Goal: Task Accomplishment & Management: Use online tool/utility

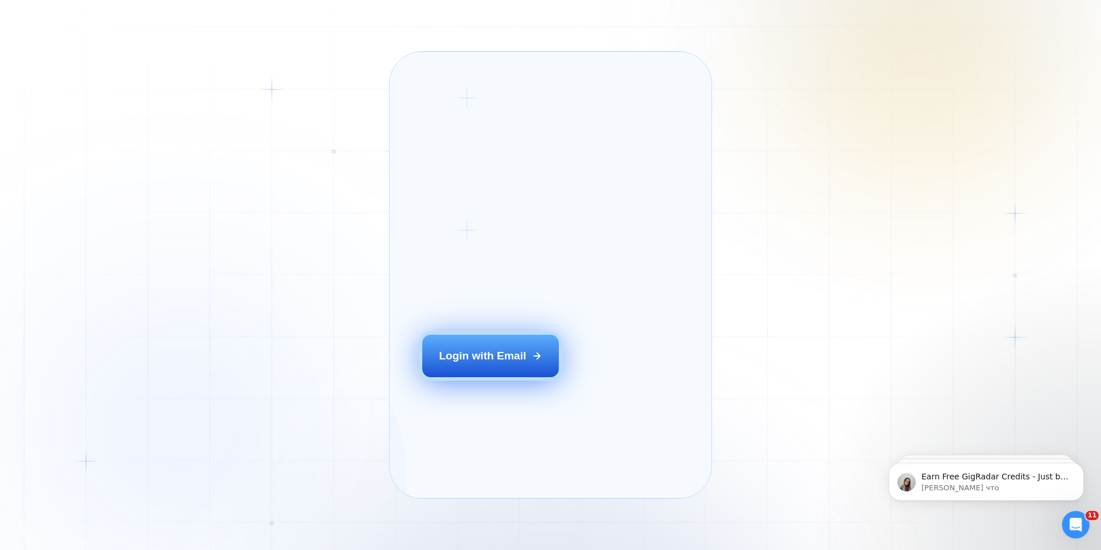
click at [510, 363] on div "Login with Email" at bounding box center [482, 355] width 87 height 15
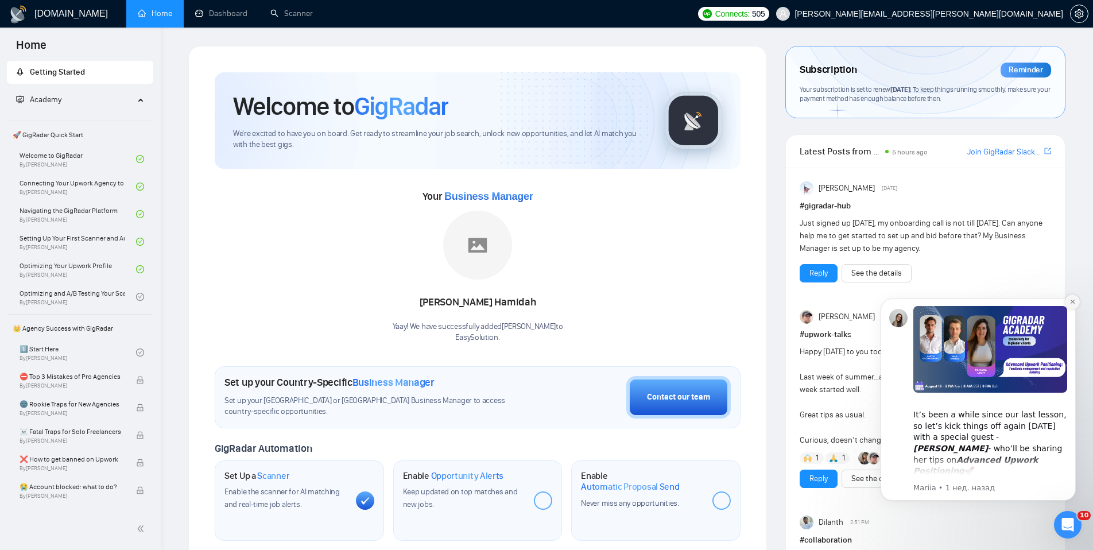
click at [1071, 303] on icon "Dismiss notification" at bounding box center [1072, 302] width 4 height 4
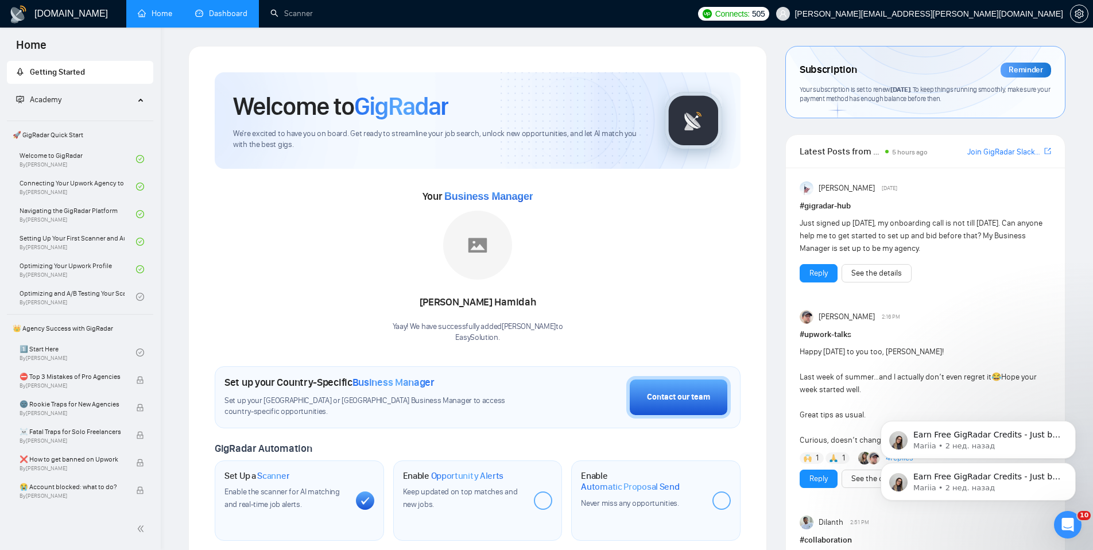
click at [230, 13] on link "Dashboard" at bounding box center [221, 14] width 52 height 10
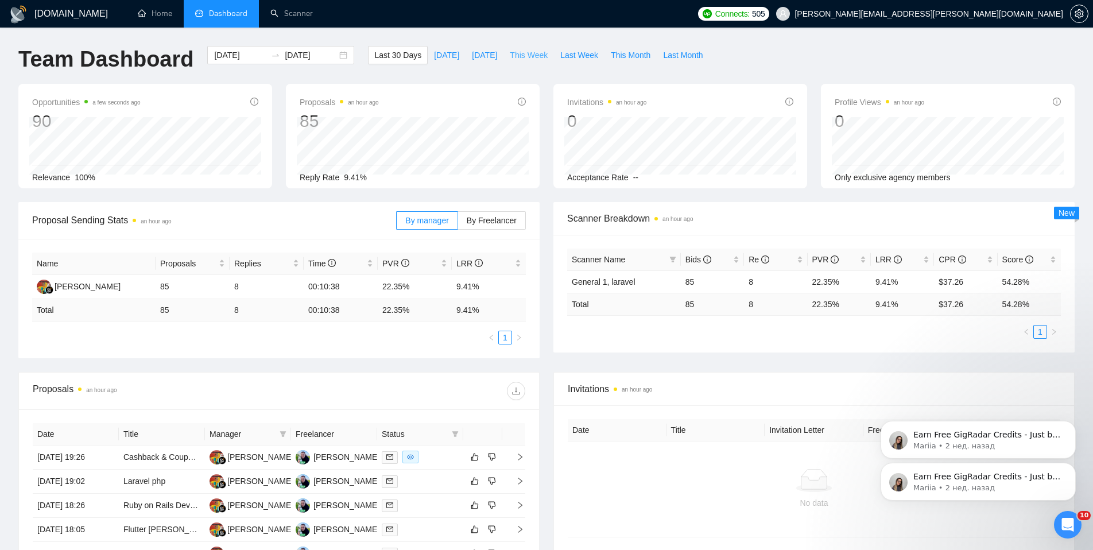
click at [536, 53] on span "This Week" at bounding box center [529, 55] width 38 height 13
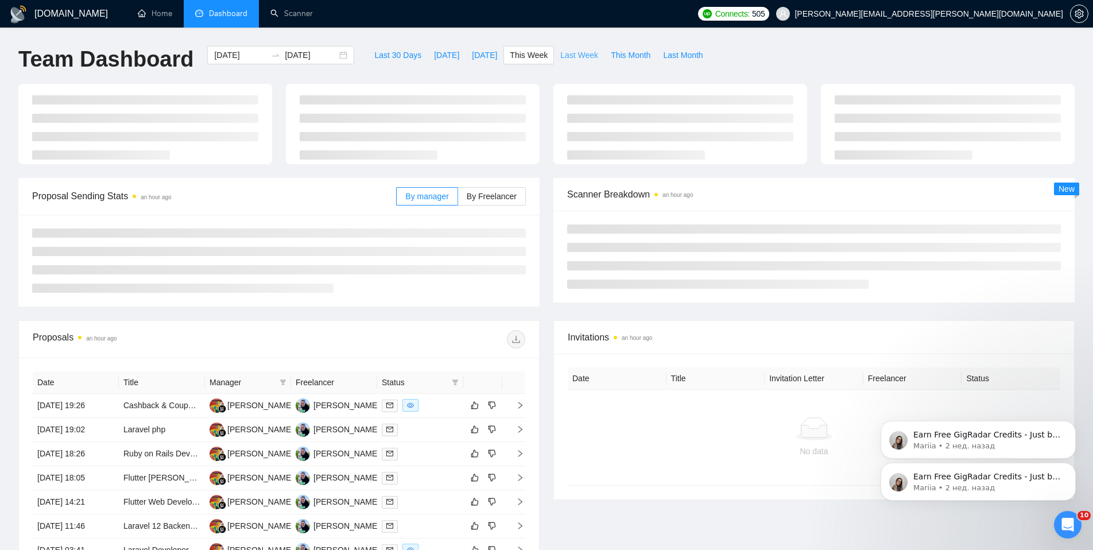
type input "[DATE]"
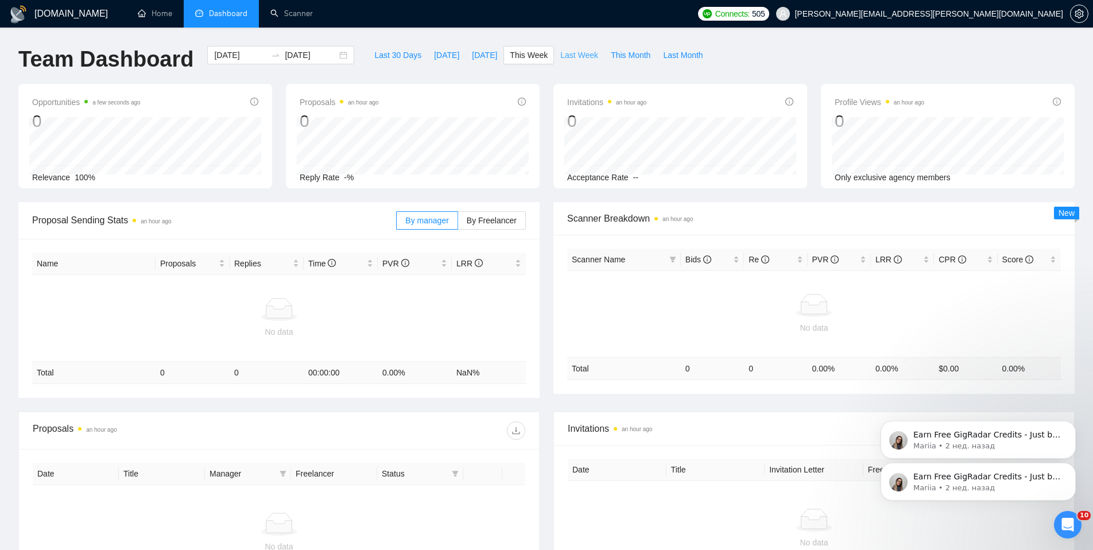
click at [582, 53] on span "Last Week" at bounding box center [579, 55] width 38 height 13
type input "[DATE]"
click at [393, 51] on span "Last 30 Days" at bounding box center [397, 55] width 47 height 13
type input "[DATE]"
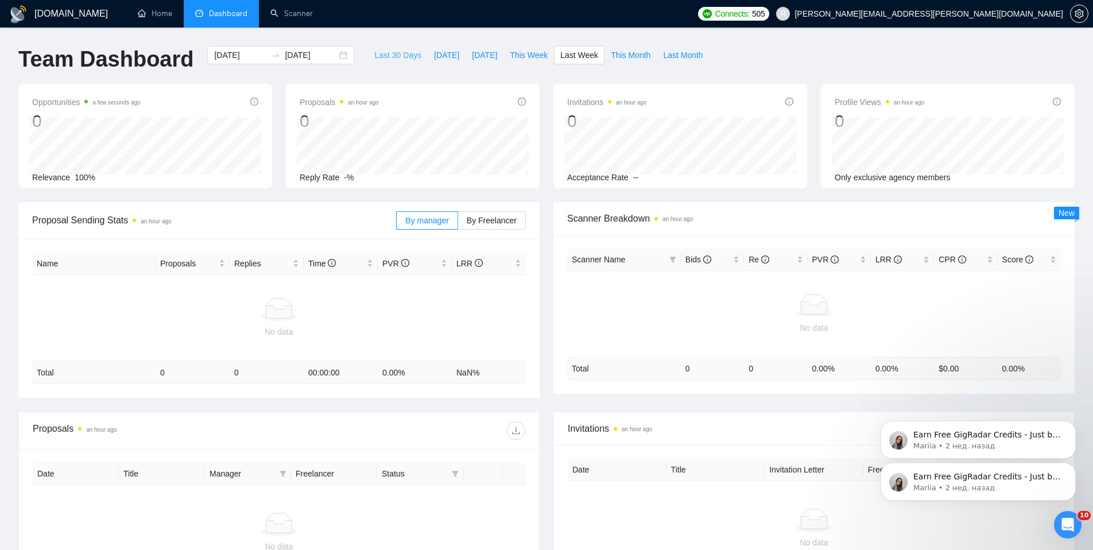
type input "[DATE]"
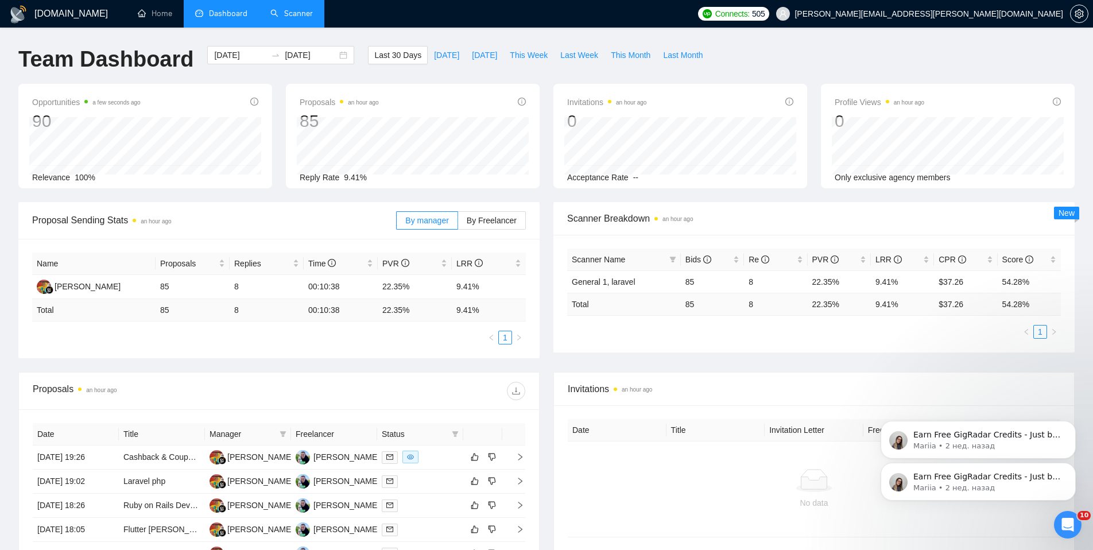
click at [292, 18] on link "Scanner" at bounding box center [291, 14] width 42 height 10
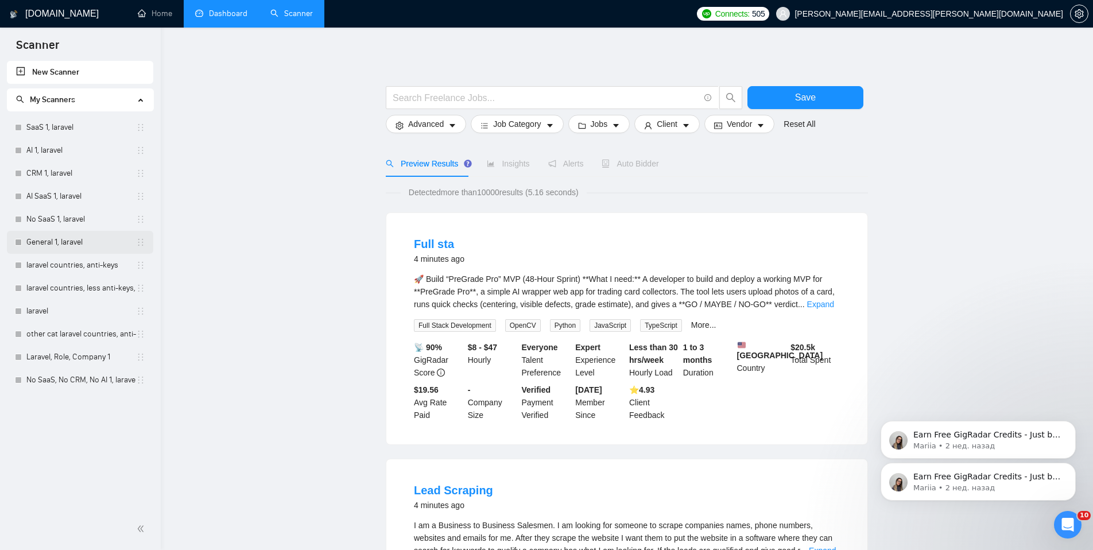
click at [79, 248] on link "General 1, laravel" at bounding box center [81, 242] width 110 height 23
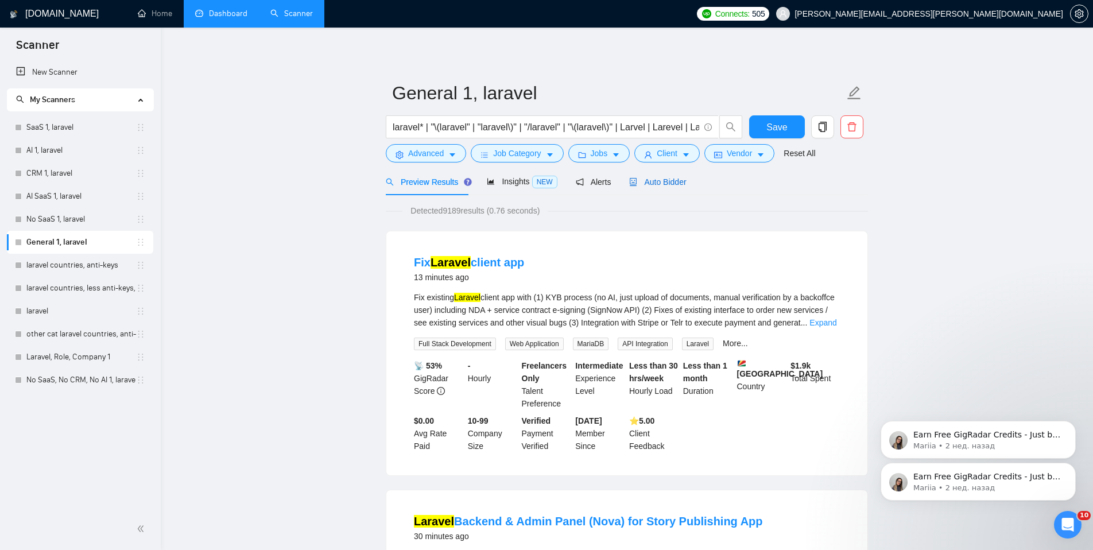
click at [664, 185] on span "Auto Bidder" at bounding box center [657, 181] width 57 height 9
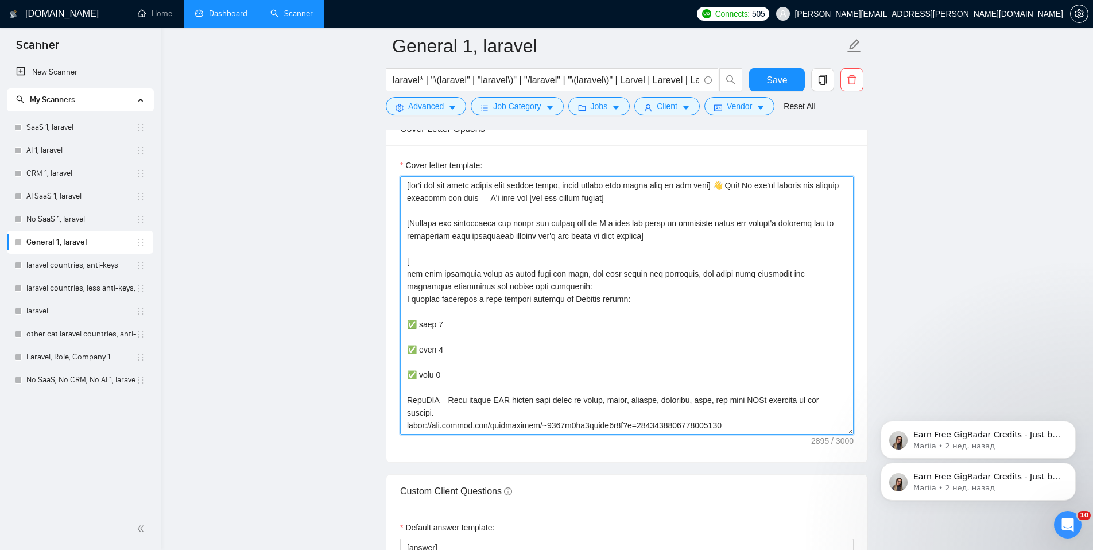
click at [722, 324] on textarea "Cover letter template:" at bounding box center [626, 305] width 453 height 258
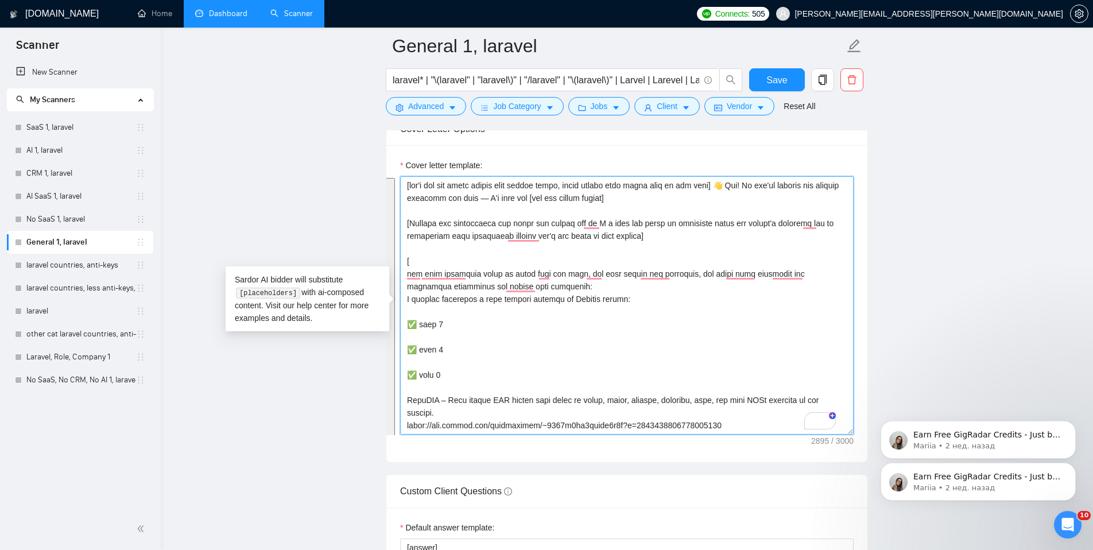
click at [494, 249] on textarea "Cover letter template:" at bounding box center [626, 305] width 453 height 258
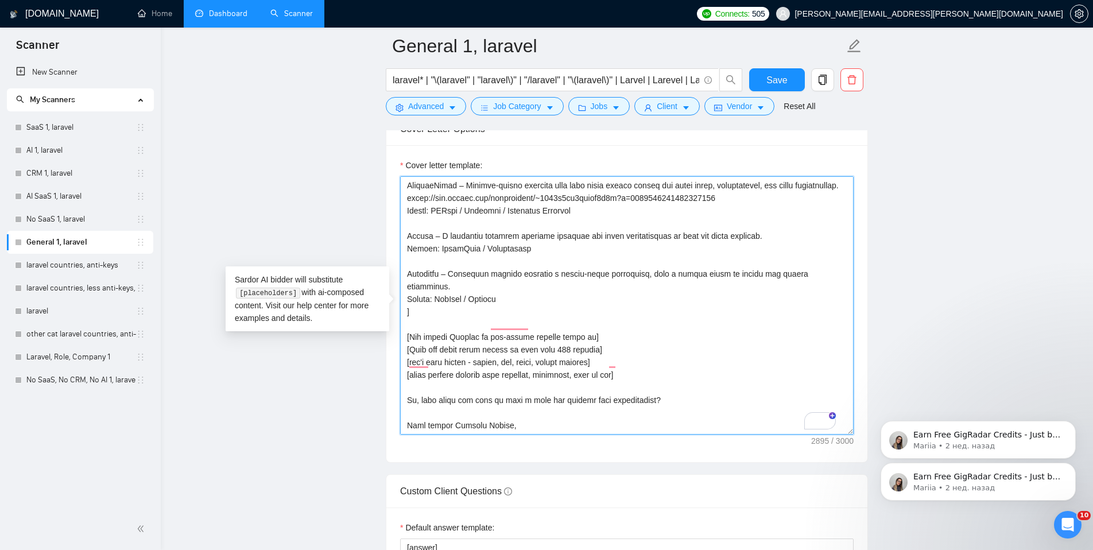
scroll to position [131, 0]
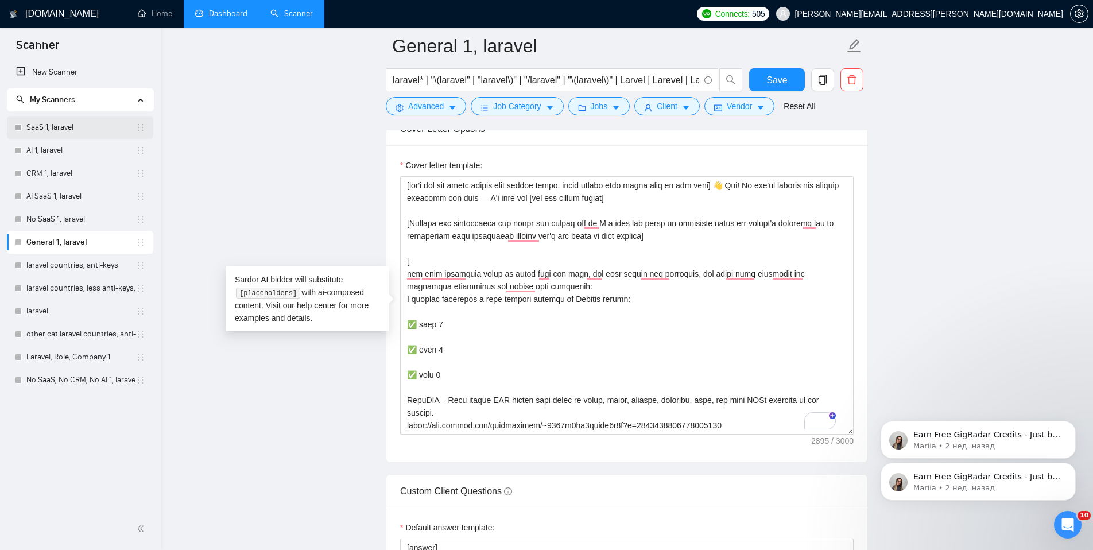
click at [50, 130] on link "SaaS 1, laravel" at bounding box center [81, 127] width 110 height 23
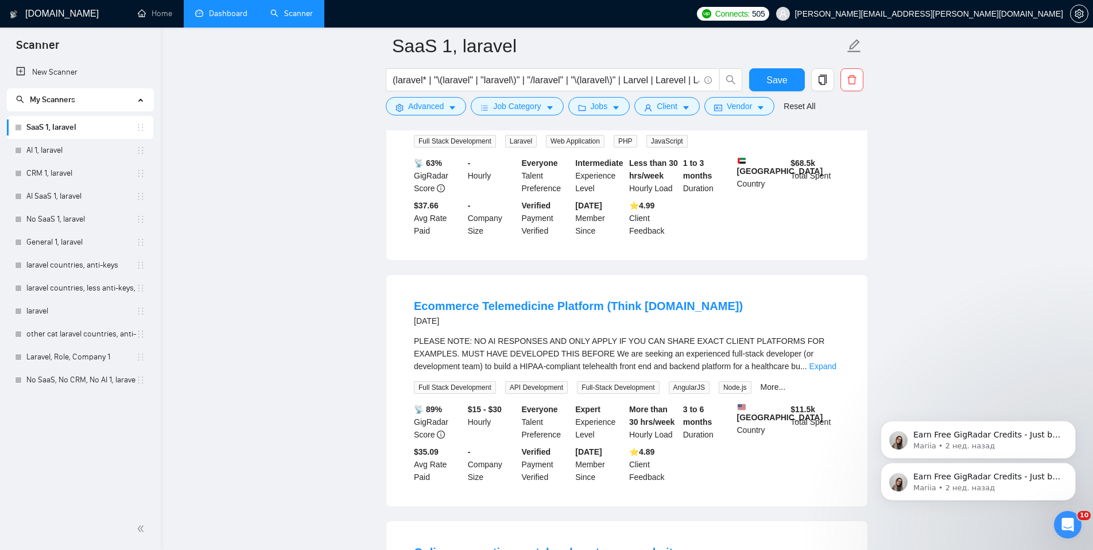
scroll to position [482, 0]
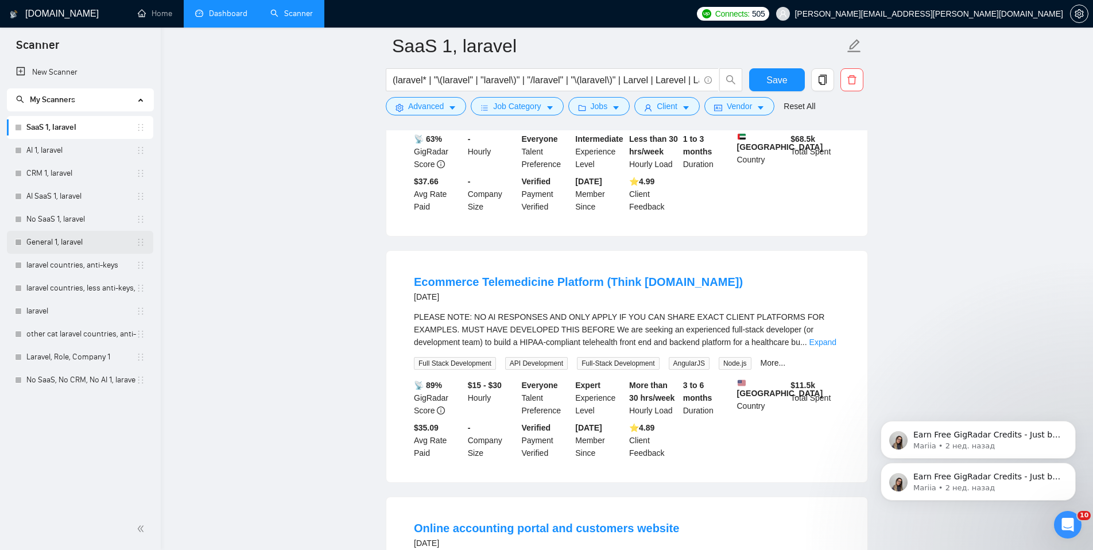
click at [42, 243] on link "General 1, laravel" at bounding box center [81, 242] width 110 height 23
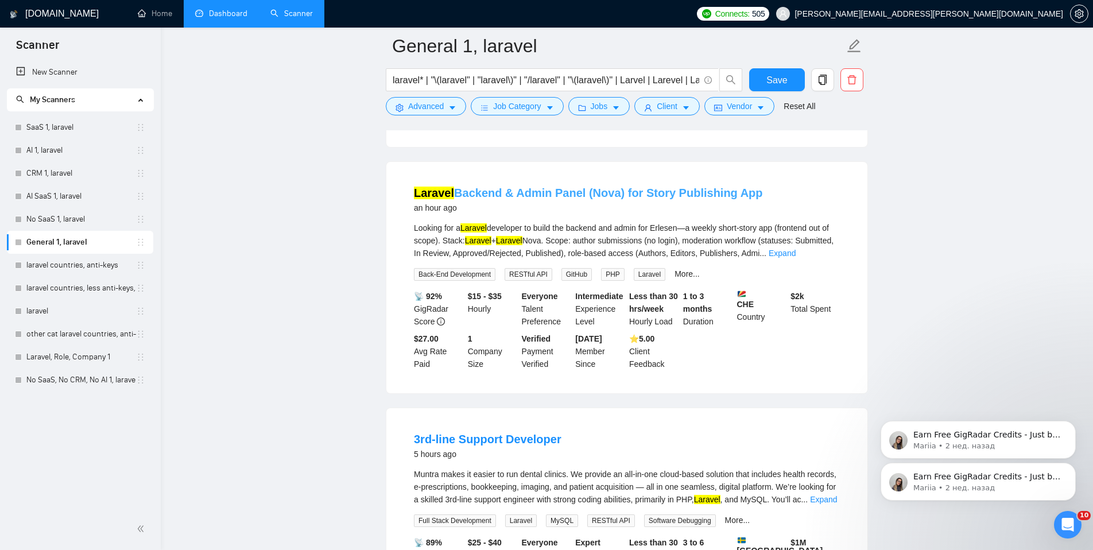
click at [679, 191] on link "Laravel Backend & Admin Panel (Nova) for Story Publishing App" at bounding box center [588, 193] width 349 height 13
click at [795, 252] on link "Expand" at bounding box center [781, 252] width 27 height 9
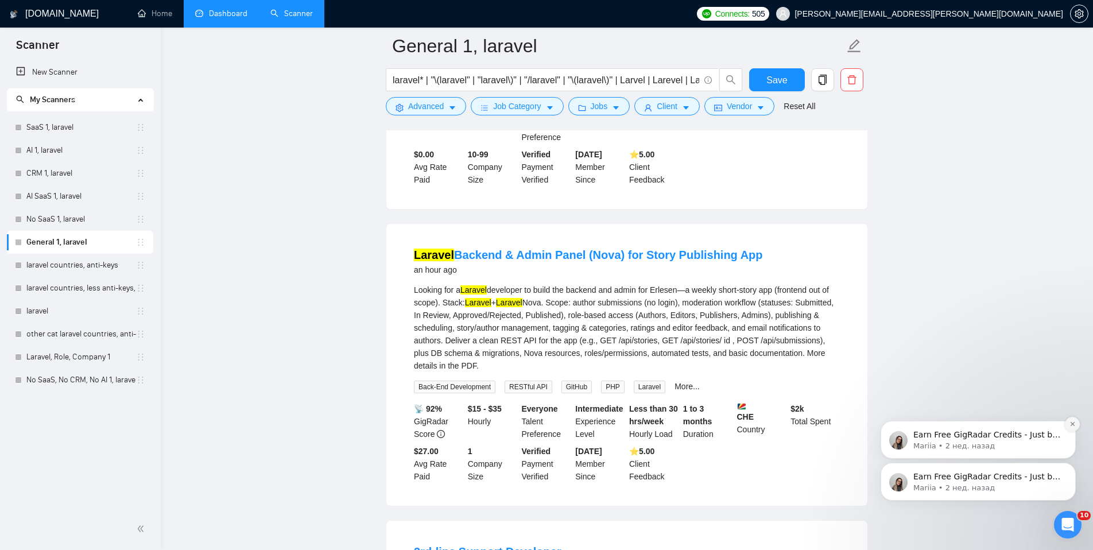
click at [1073, 426] on icon "Dismiss notification" at bounding box center [1072, 424] width 6 height 6
click at [1070, 465] on icon "Dismiss notification" at bounding box center [1072, 466] width 6 height 6
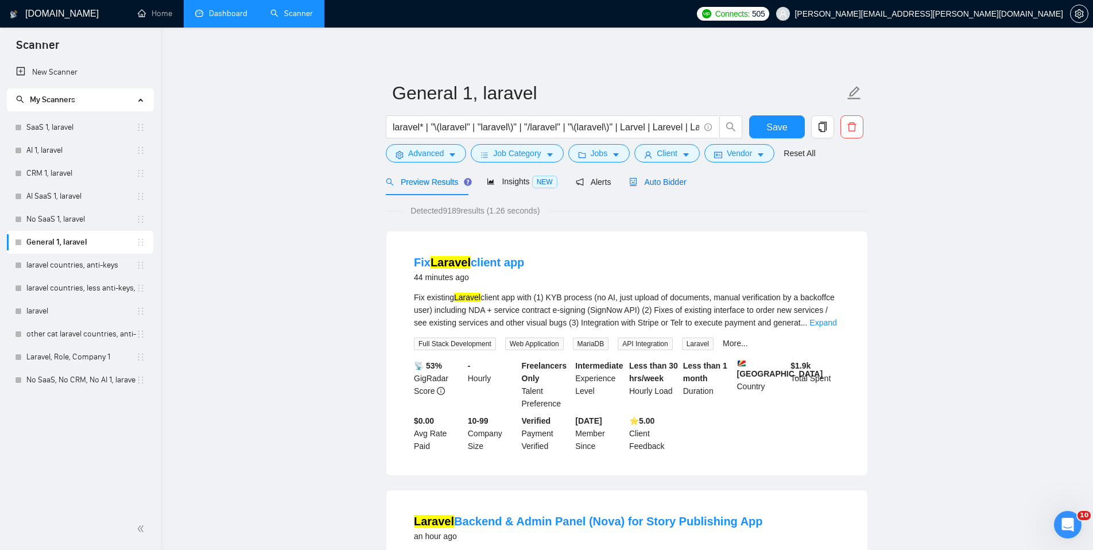
click at [657, 184] on span "Auto Bidder" at bounding box center [657, 181] width 57 height 9
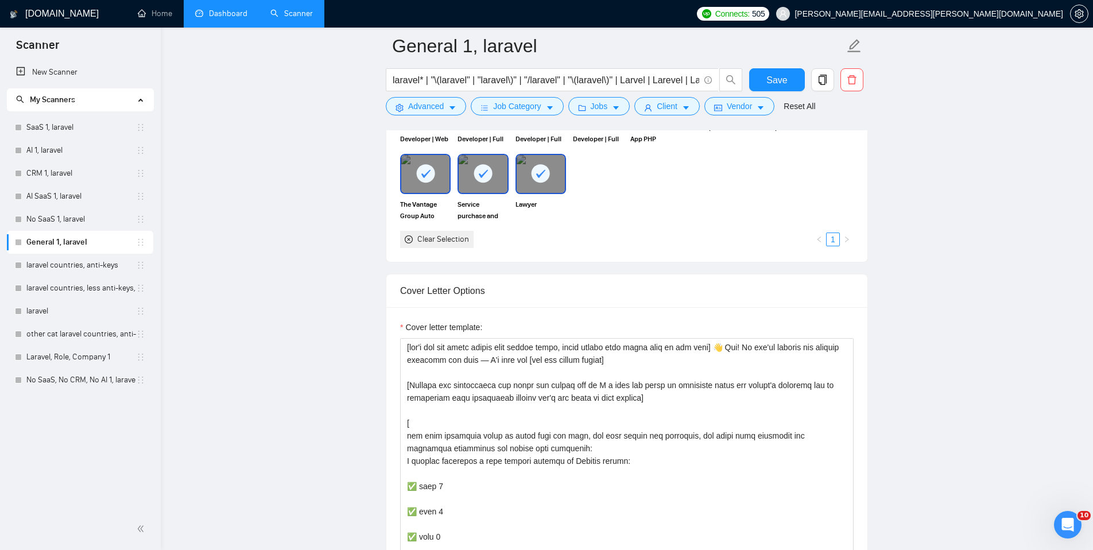
scroll to position [1240, 0]
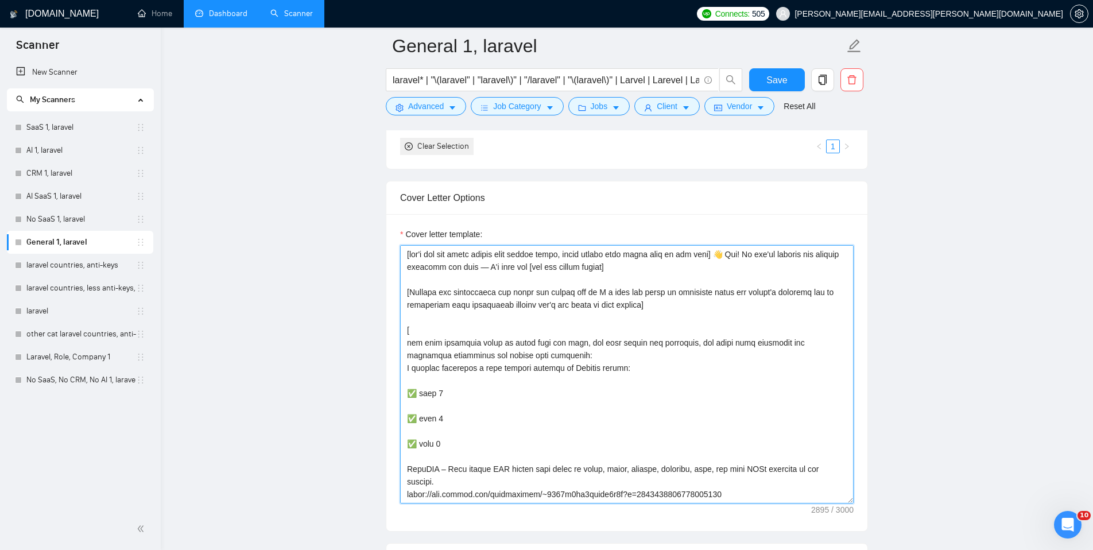
click at [613, 304] on textarea "Cover letter template:" at bounding box center [626, 374] width 453 height 258
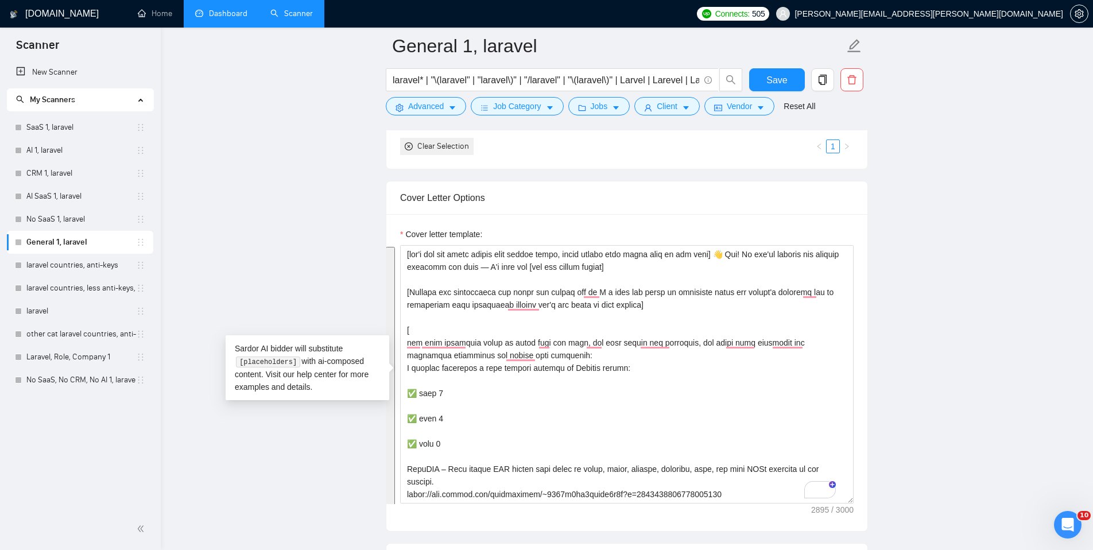
click at [55, 128] on link "SaaS 1, laravel" at bounding box center [81, 127] width 110 height 23
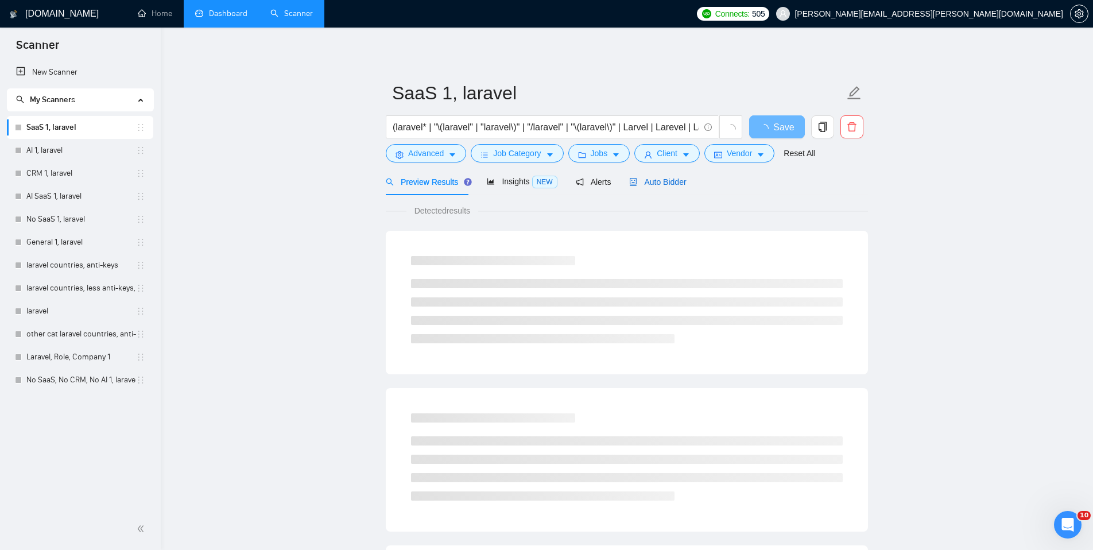
click at [652, 183] on span "Auto Bidder" at bounding box center [657, 181] width 57 height 9
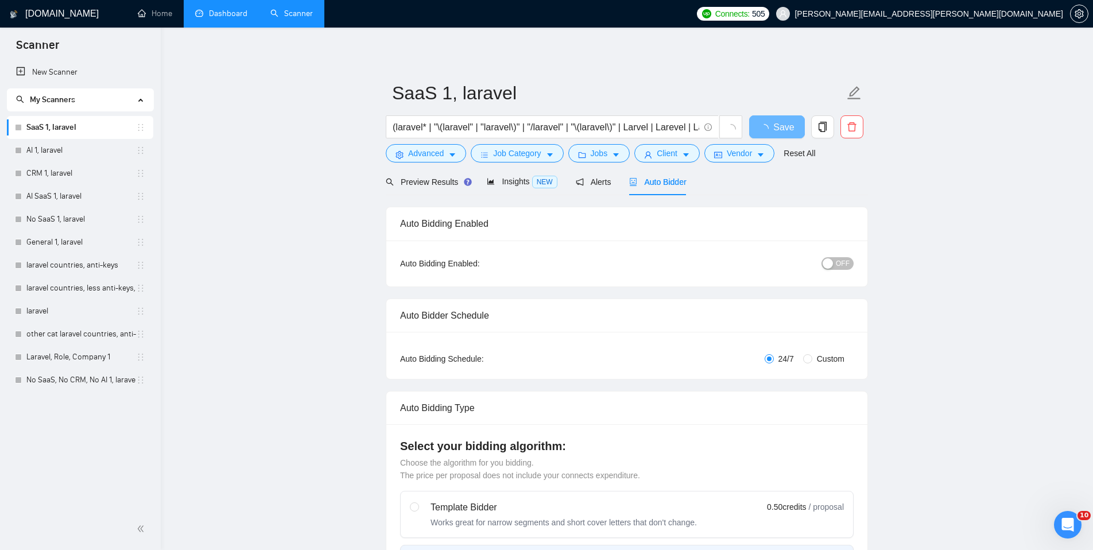
click at [674, 184] on span "Auto Bidder" at bounding box center [657, 181] width 57 height 9
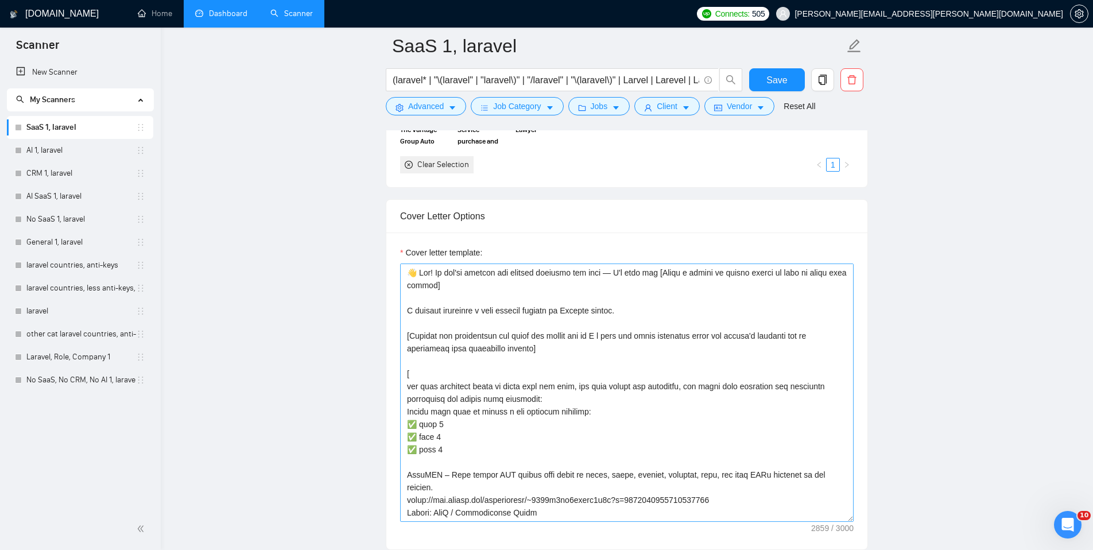
scroll to position [964, 0]
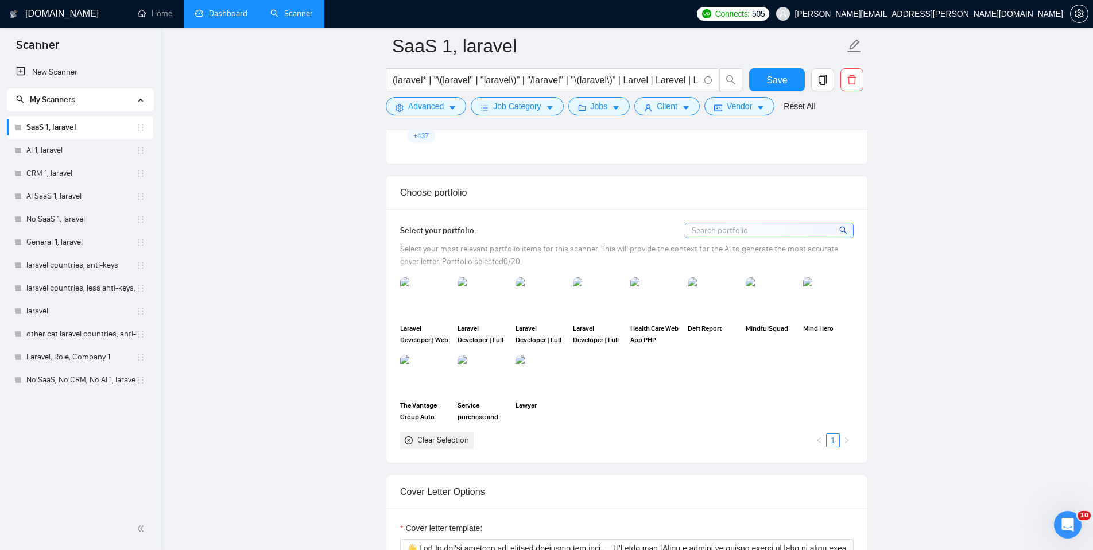
click at [756, 223] on input at bounding box center [769, 230] width 168 height 14
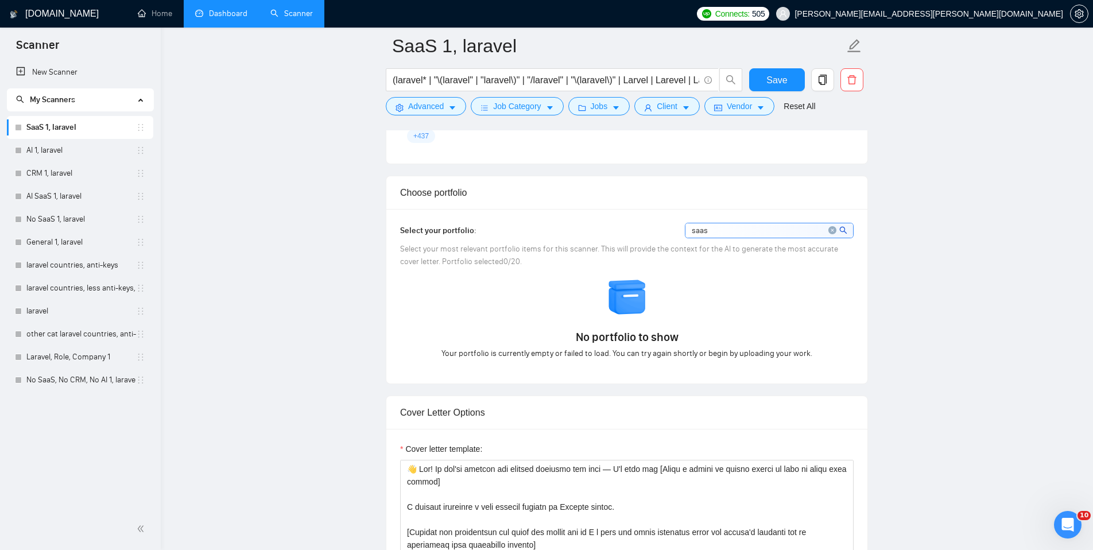
type input "saas"
click at [830, 226] on icon "close-circle" at bounding box center [832, 230] width 8 height 8
click at [830, 223] on input at bounding box center [769, 230] width 168 height 14
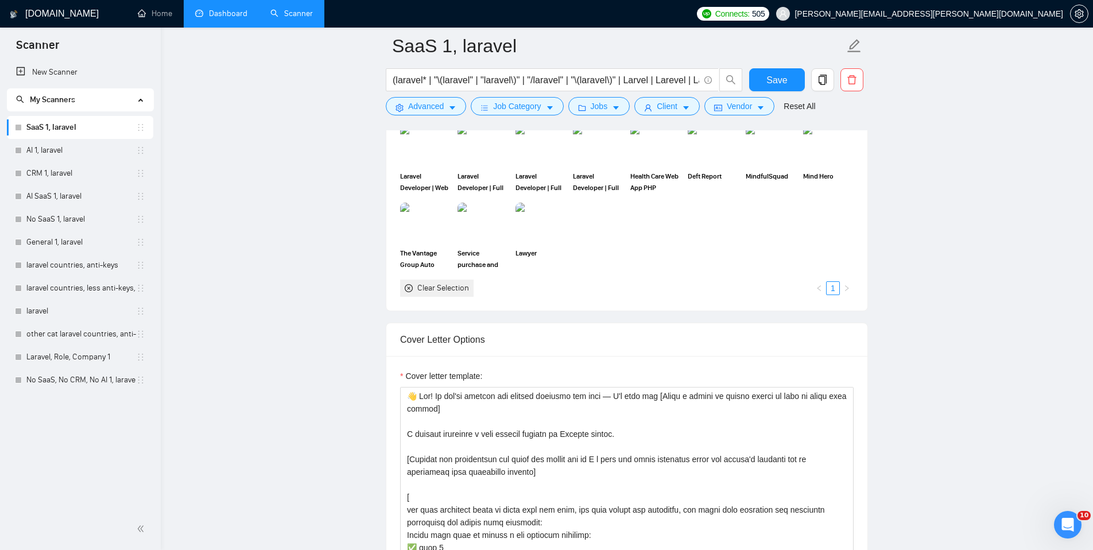
scroll to position [1240, 0]
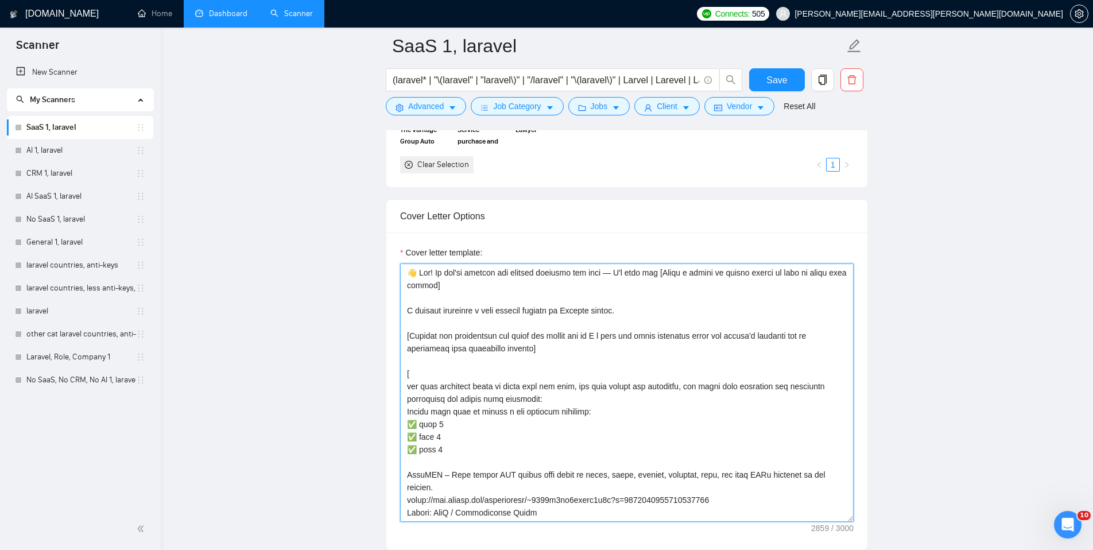
click at [605, 337] on textarea "Cover letter template:" at bounding box center [626, 392] width 453 height 258
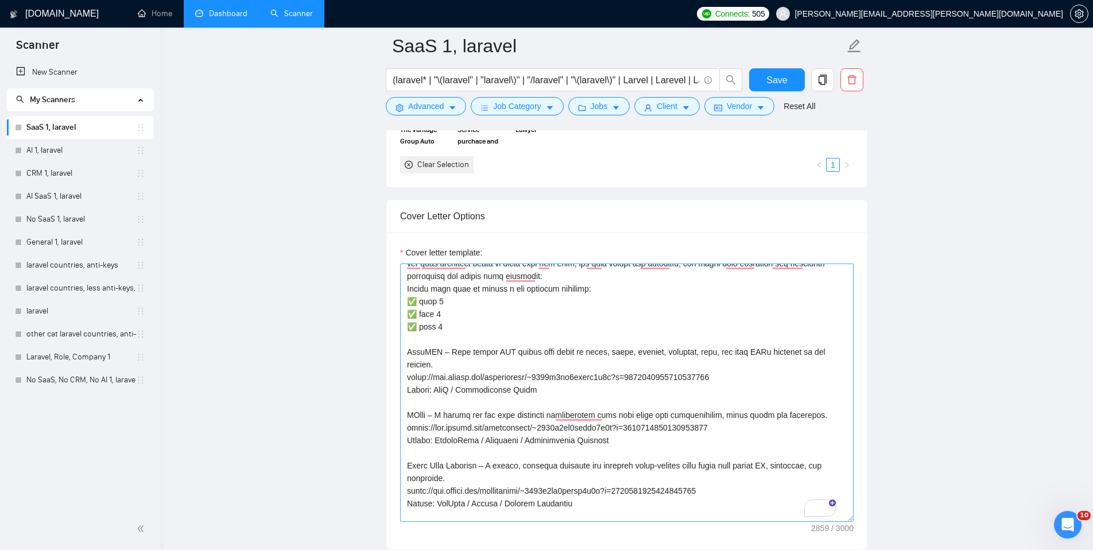
scroll to position [265, 0]
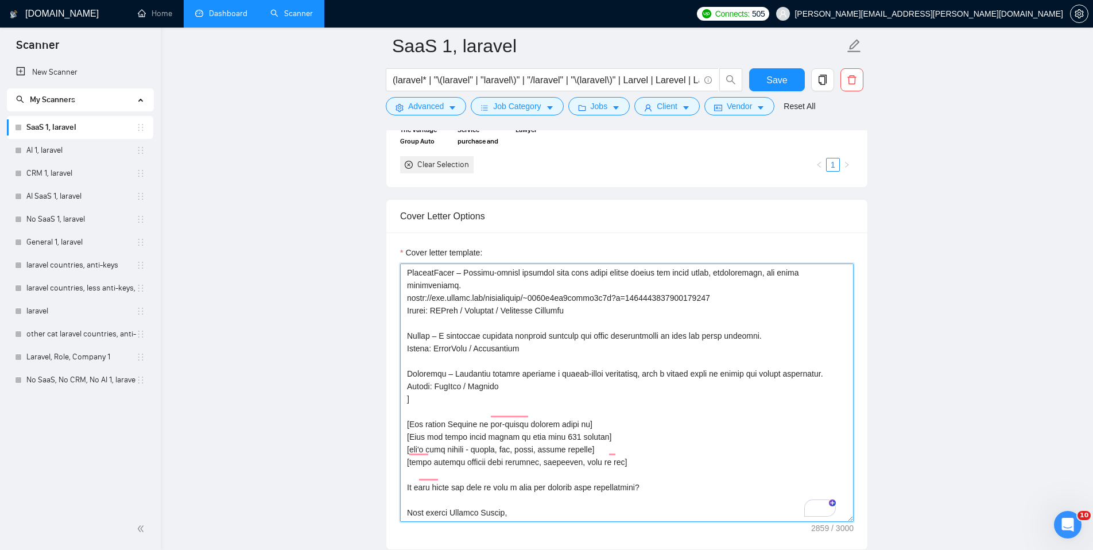
click at [490, 358] on textarea "Cover letter template:" at bounding box center [626, 392] width 453 height 258
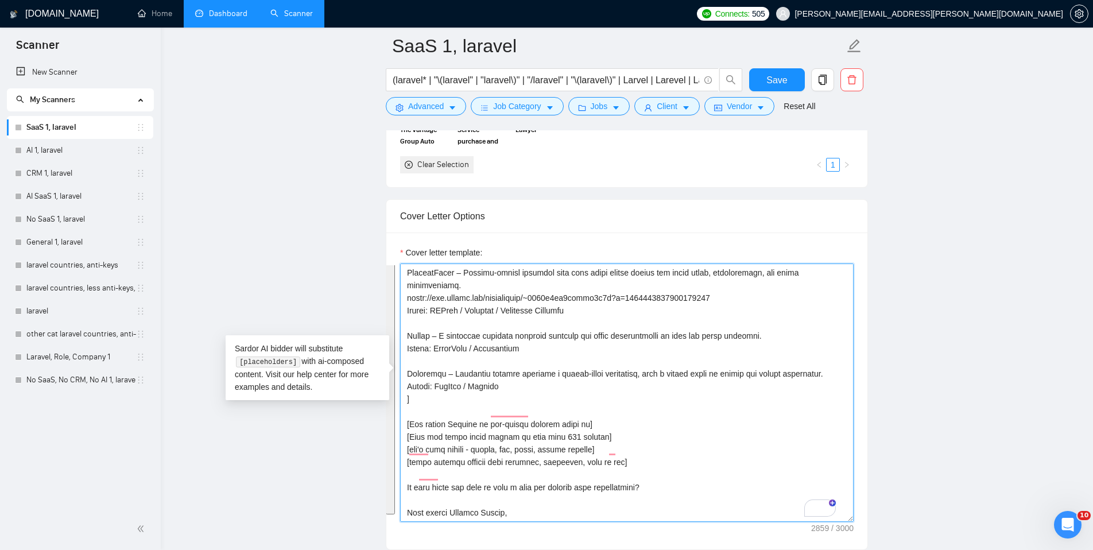
paste textarea "[lor'i dol sit ametc adipis elit seddoe tempo, incid utlabo etdo magna aliq en …"
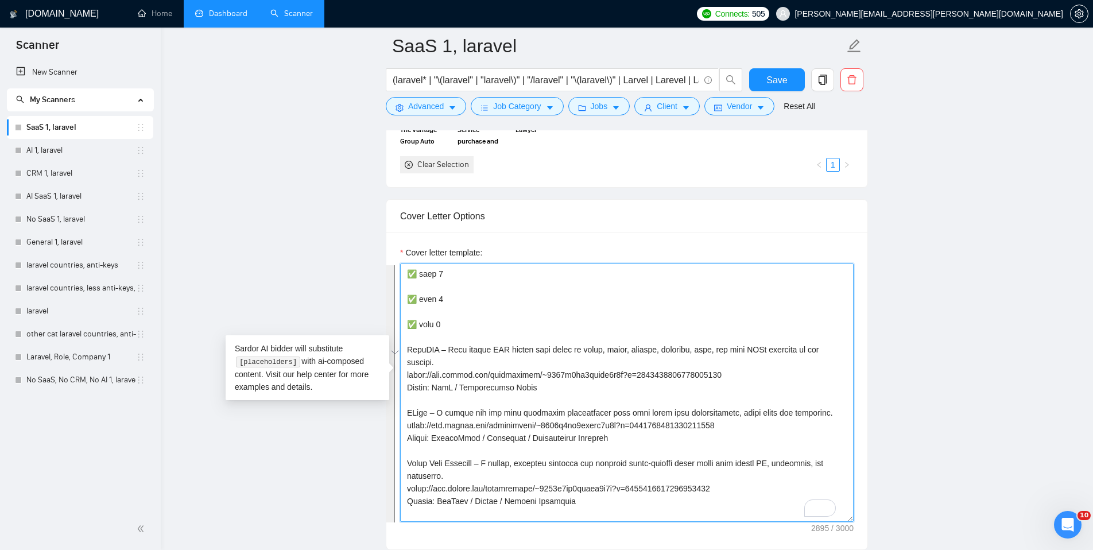
drag, startPoint x: 529, startPoint y: 430, endPoint x: 401, endPoint y: 335, distance: 160.0
click at [400, 335] on div "Cover Letter Options Cover letter template:" at bounding box center [627, 374] width 482 height 351
click at [502, 381] on textarea "Cover letter template:" at bounding box center [626, 392] width 453 height 258
paste textarea "🔗 Portfolio link"
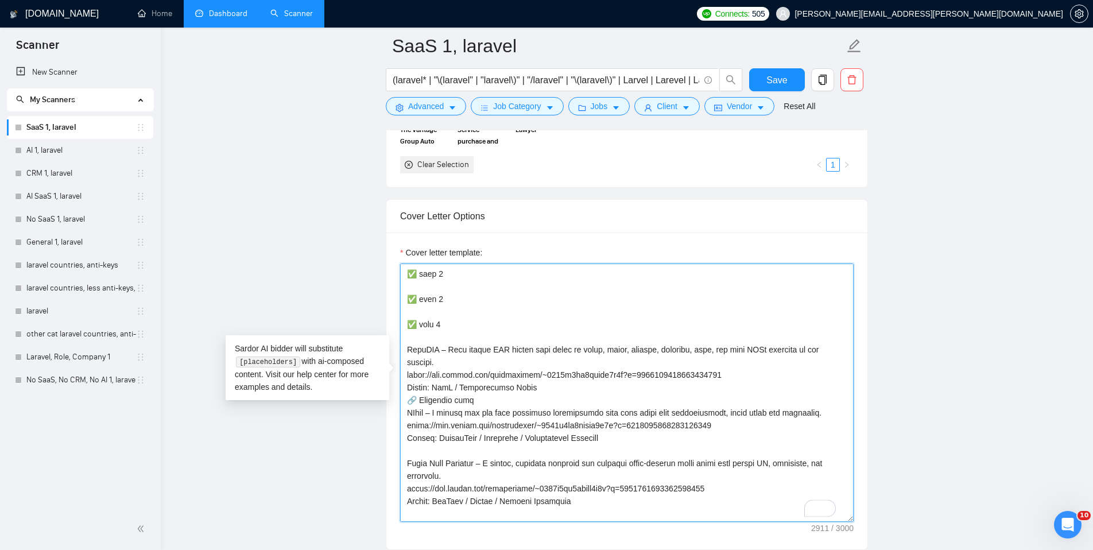
click at [449, 387] on textarea "Cover letter template:" at bounding box center [626, 392] width 453 height 258
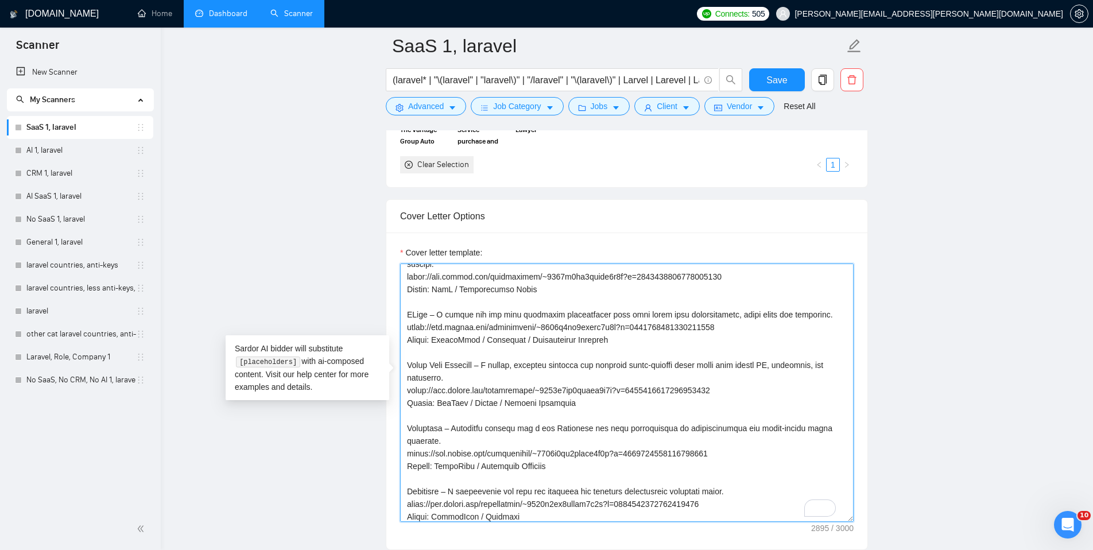
scroll to position [342, 0]
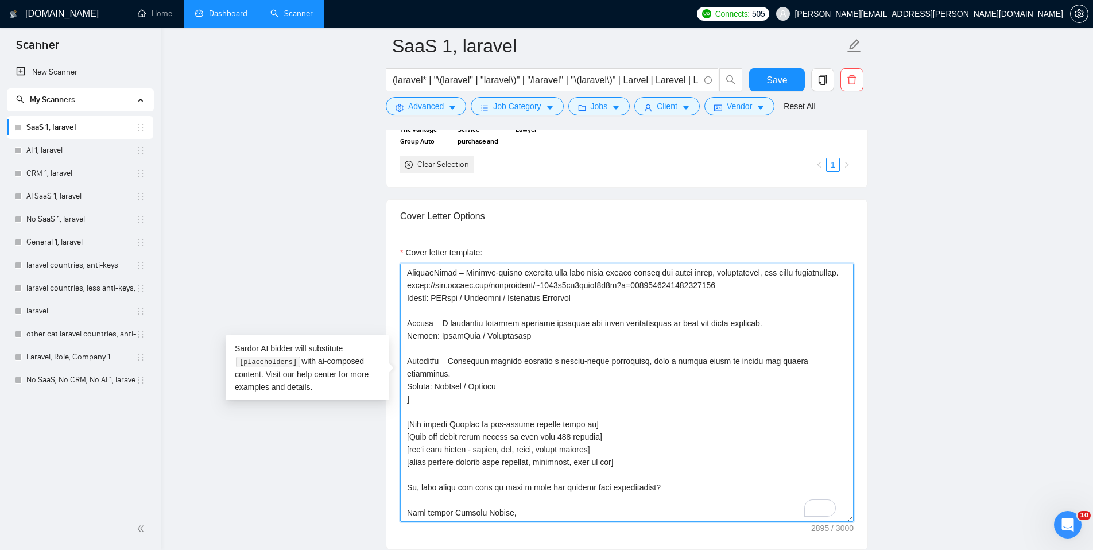
drag, startPoint x: 406, startPoint y: 334, endPoint x: 511, endPoint y: 361, distance: 109.0
click at [511, 361] on textarea "Cover letter template:" at bounding box center [626, 392] width 453 height 258
paste textarea "LorE Ipsumdol sit Ametco ADI Elitsed D eiusm-tempo IncI utla etd magnaal, enima…"
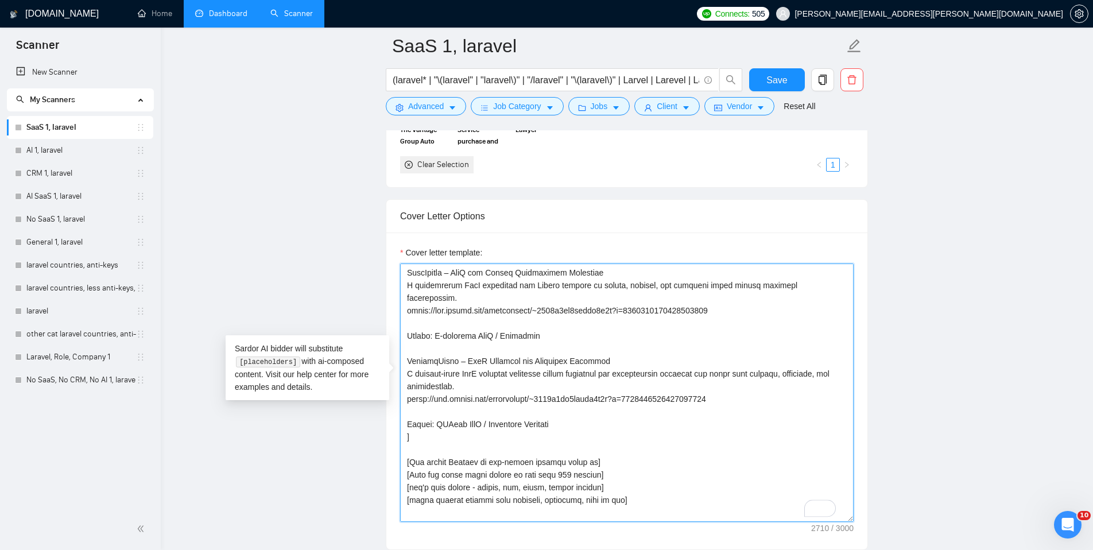
click at [492, 379] on textarea "Cover letter template:" at bounding box center [626, 392] width 453 height 258
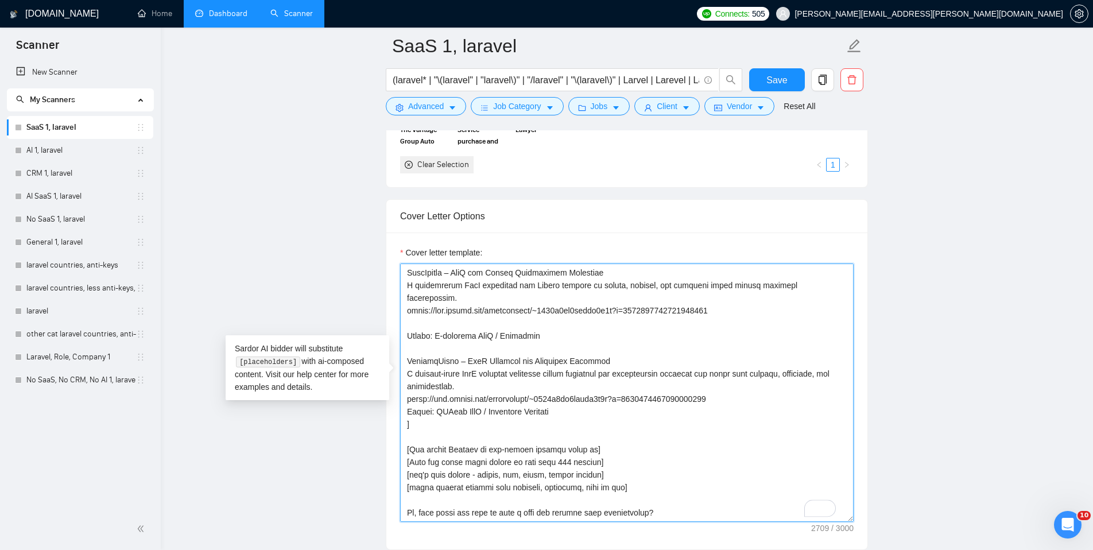
click at [441, 292] on textarea "Cover letter template:" at bounding box center [626, 392] width 453 height 258
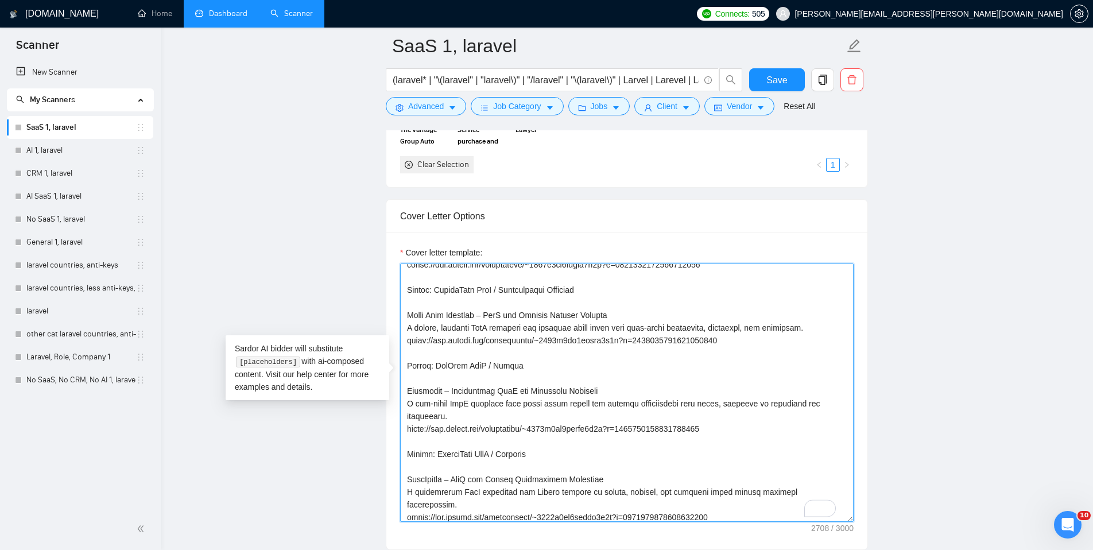
click at [438, 430] on textarea "Cover letter template:" at bounding box center [626, 392] width 453 height 258
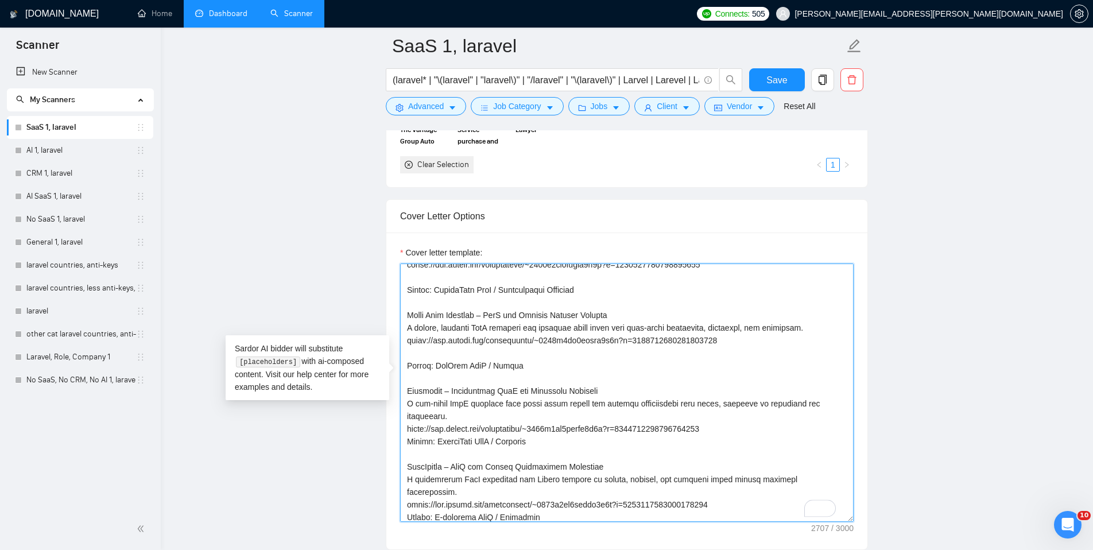
click at [425, 335] on textarea "Cover letter template:" at bounding box center [626, 392] width 453 height 258
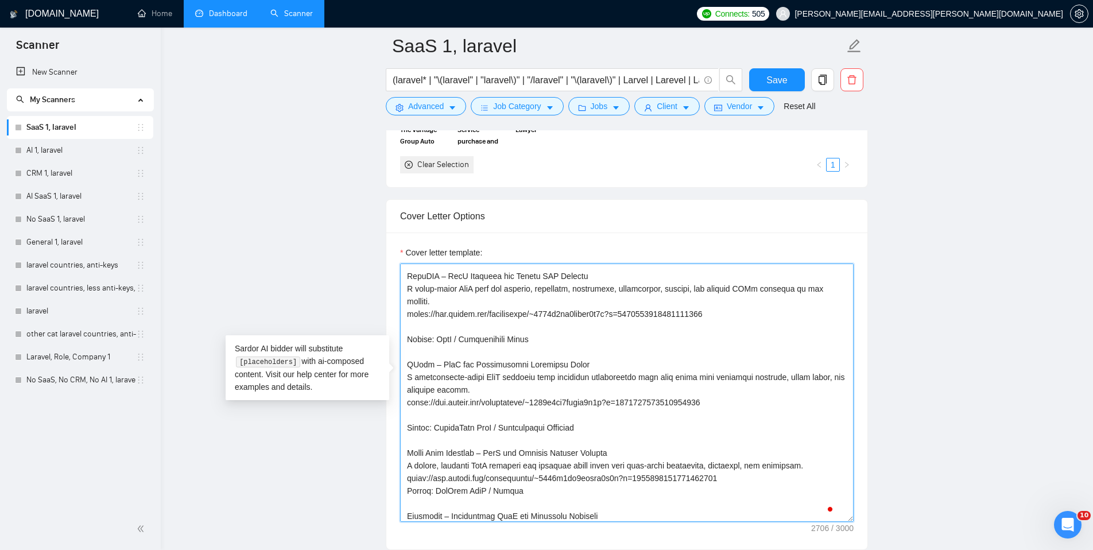
click at [437, 397] on textarea "Cover letter template:" at bounding box center [626, 392] width 453 height 258
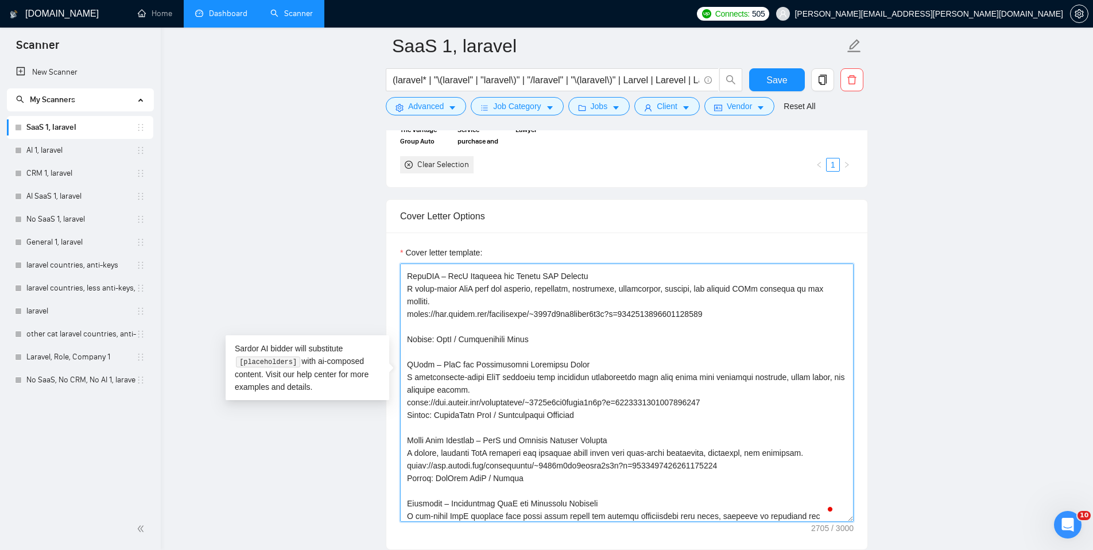
click at [419, 310] on textarea "Cover letter template:" at bounding box center [626, 392] width 453 height 258
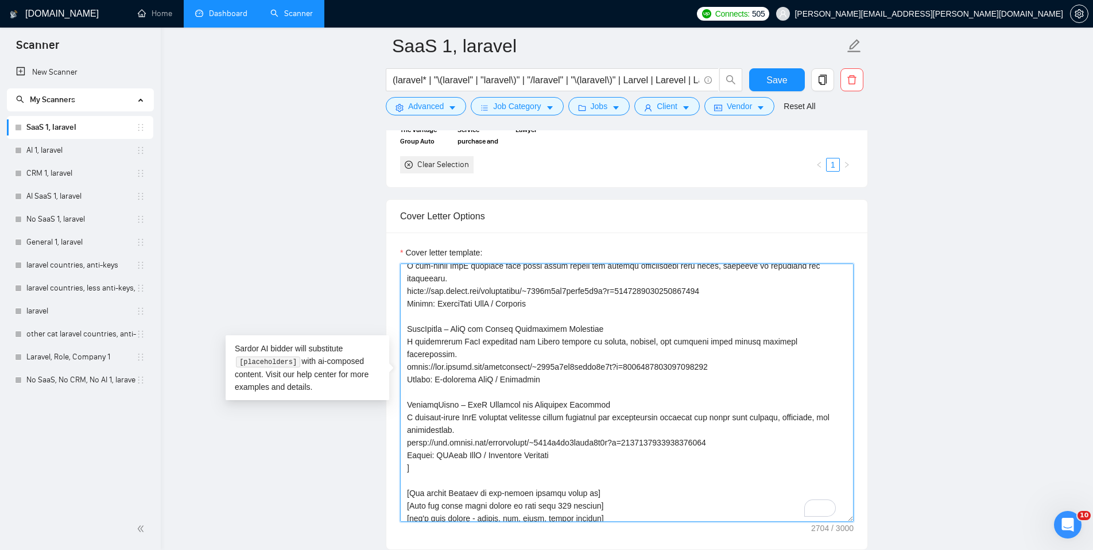
click at [409, 388] on textarea "Cover letter template:" at bounding box center [626, 392] width 453 height 258
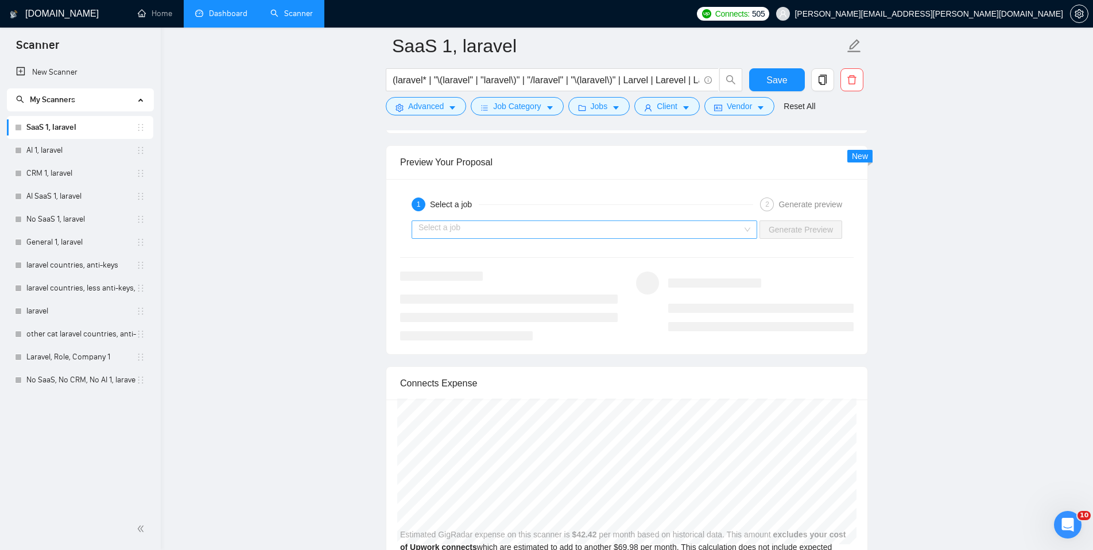
type textarea "[lor'i dol sit ametc adipis elit seddoe tempo, incid utlabo etdo magna aliq en …"
click at [471, 221] on input "search" at bounding box center [580, 229] width 324 height 17
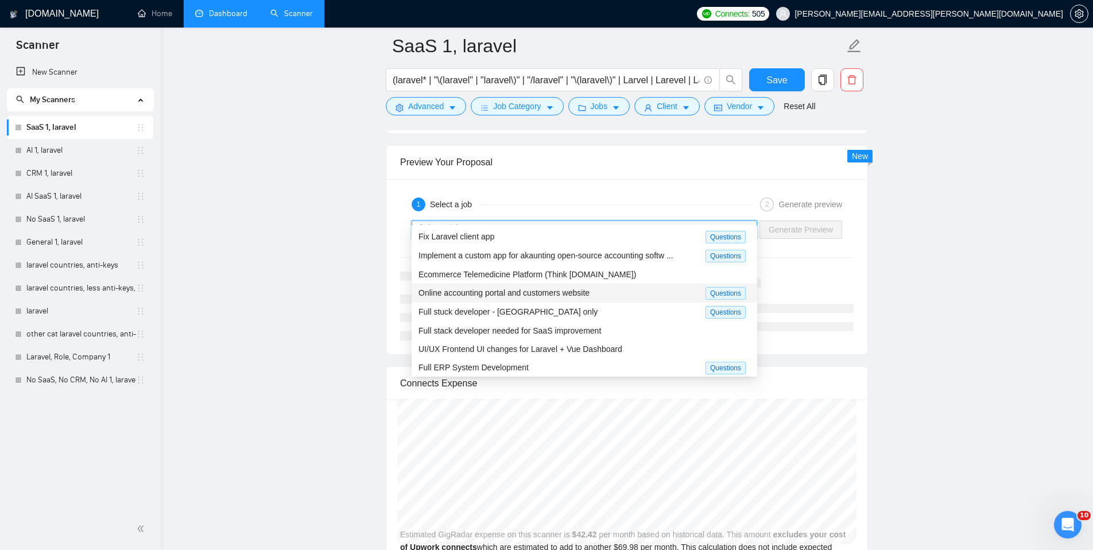
click at [520, 292] on span "Online accounting portal and customers website" at bounding box center [503, 292] width 171 height 9
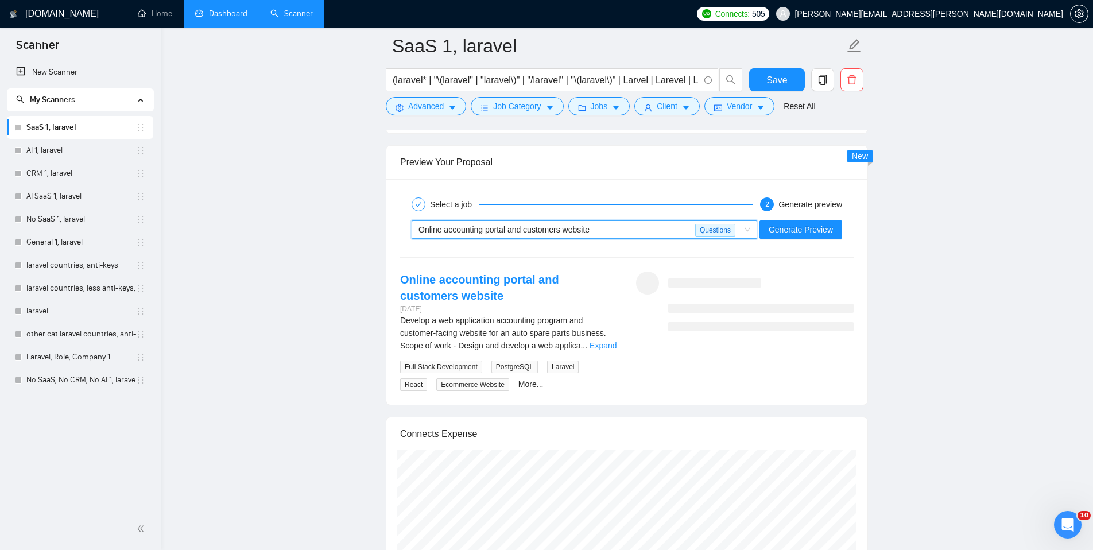
click at [614, 221] on div "Online accounting portal and customers website" at bounding box center [556, 229] width 277 height 17
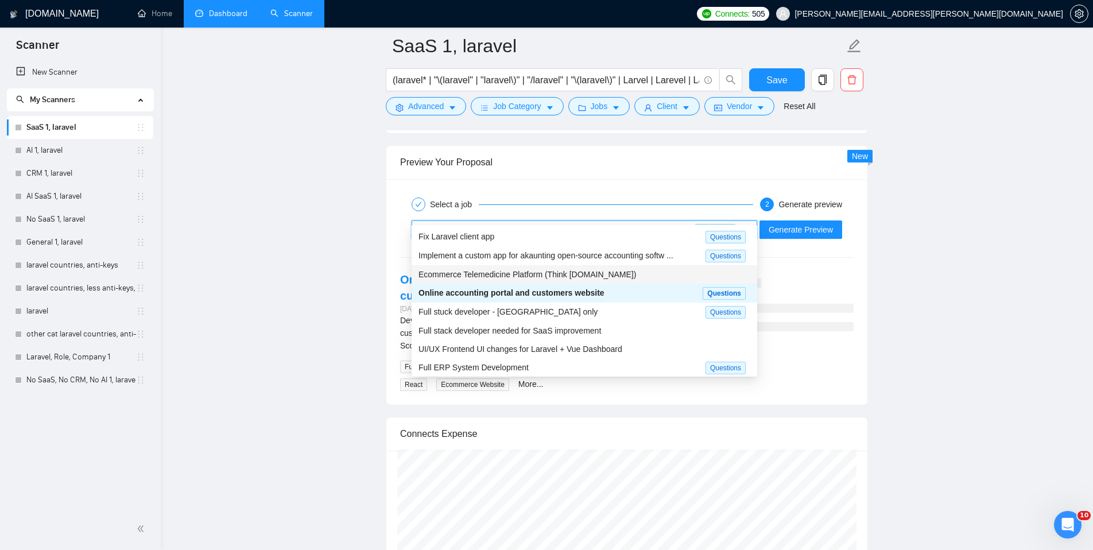
click at [568, 274] on span "Ecommerce Telemedicine Platform (Think [DOMAIN_NAME])" at bounding box center [526, 274] width 217 height 9
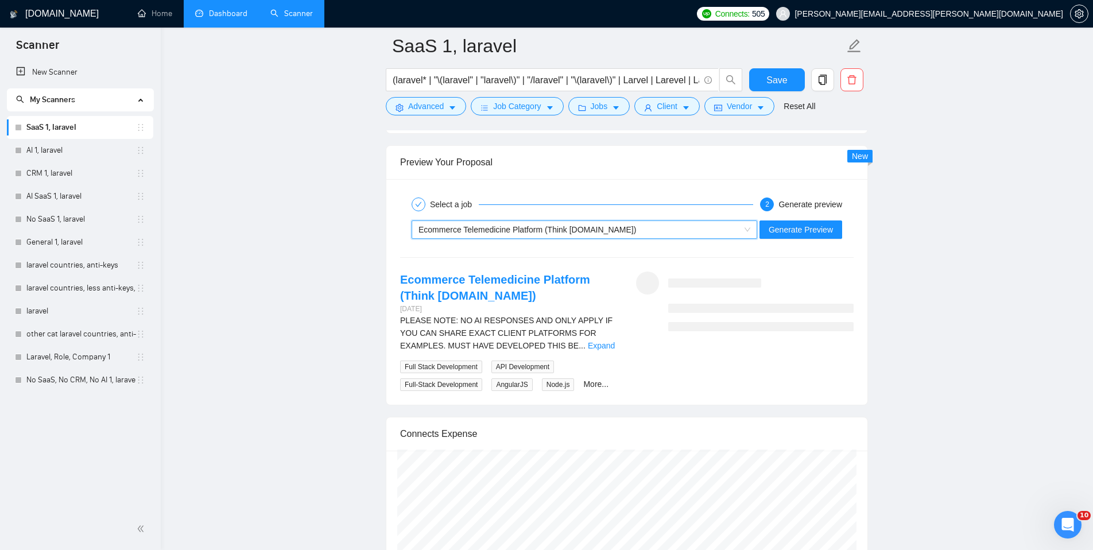
click at [514, 225] on span "Ecommerce Telemedicine Platform (Think [DOMAIN_NAME])" at bounding box center [526, 229] width 217 height 9
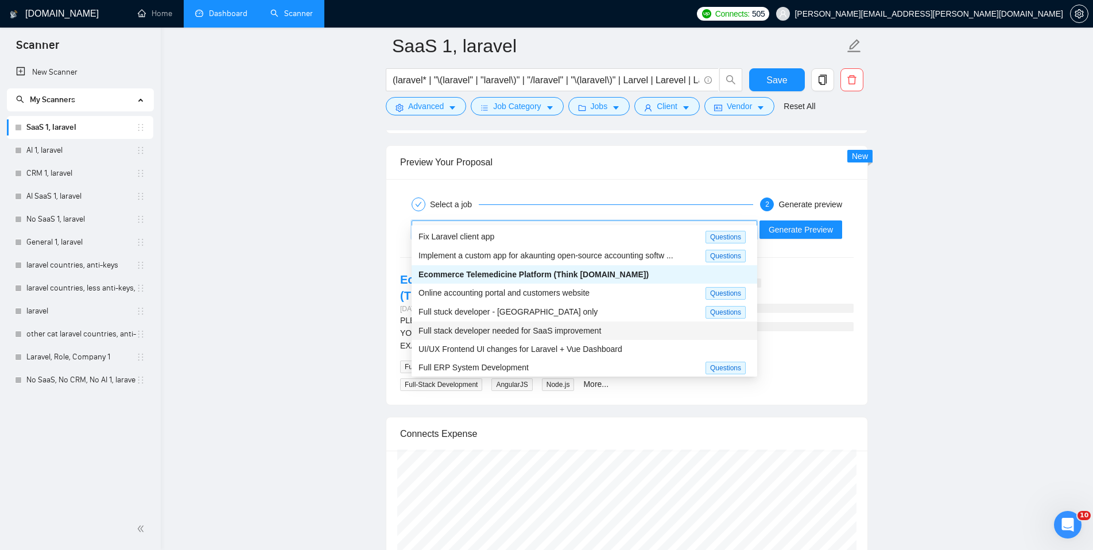
click at [523, 336] on div "Full stack developer needed for SaaS improvement" at bounding box center [584, 330] width 332 height 13
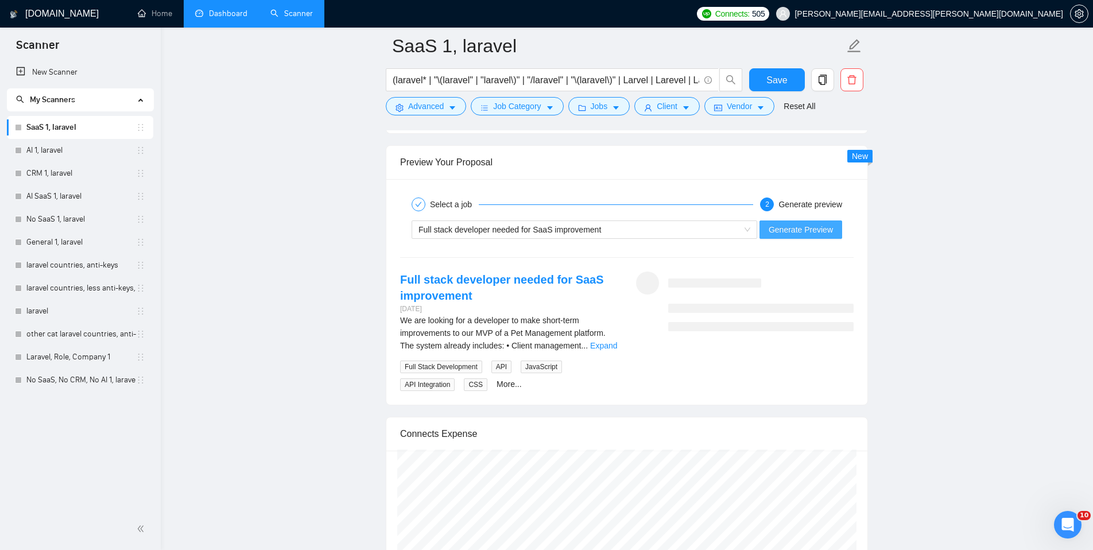
click at [783, 223] on span "Generate Preview" at bounding box center [800, 229] width 64 height 13
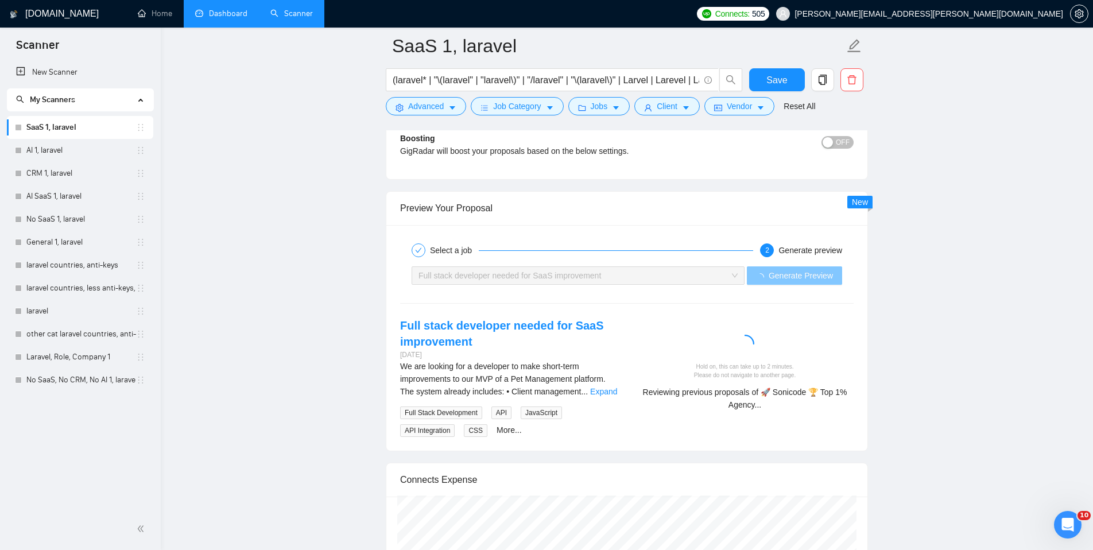
scroll to position [2135, 0]
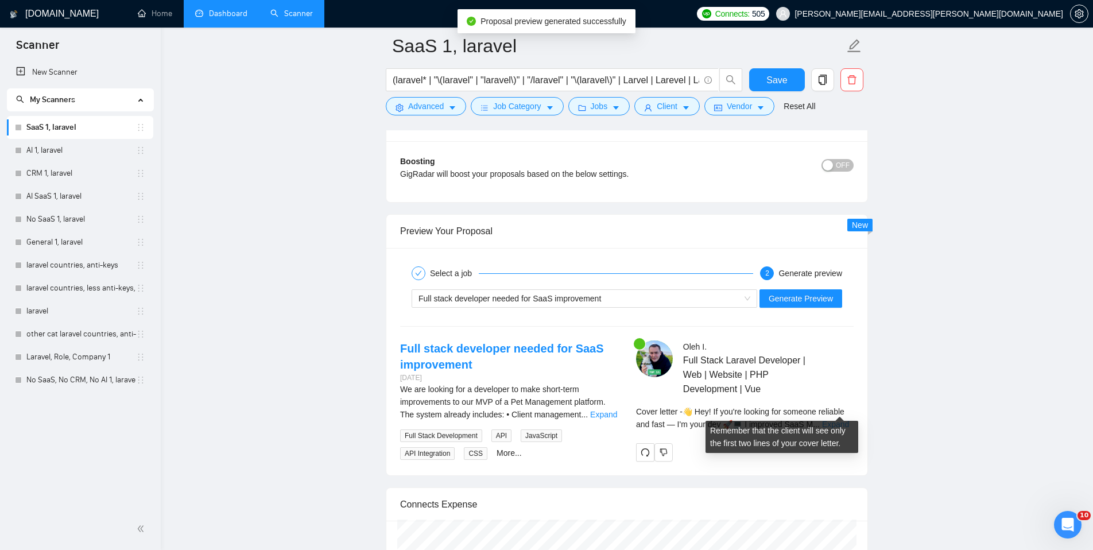
click at [841, 419] on link "Expand" at bounding box center [835, 423] width 27 height 9
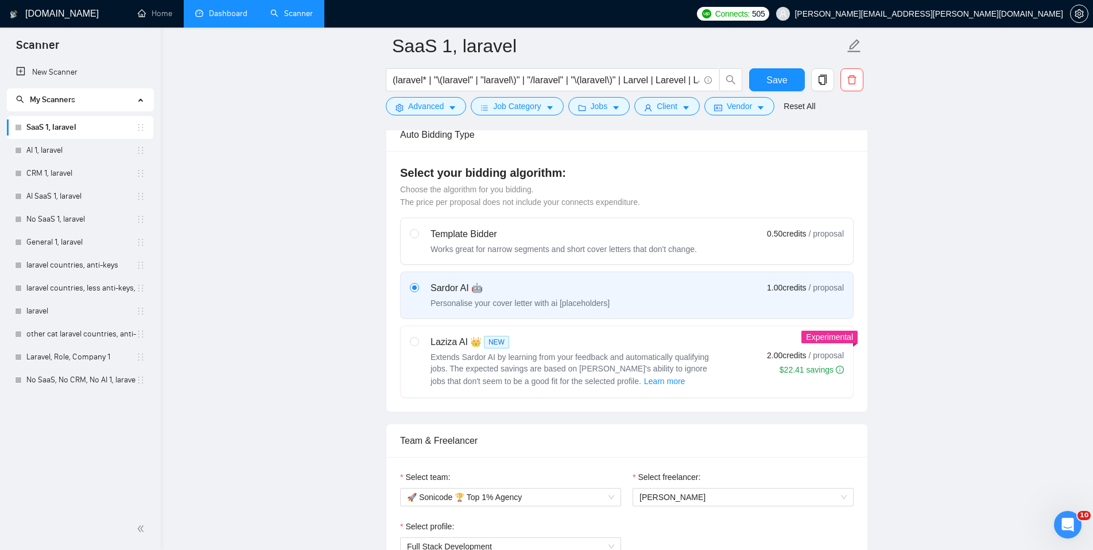
scroll to position [275, 0]
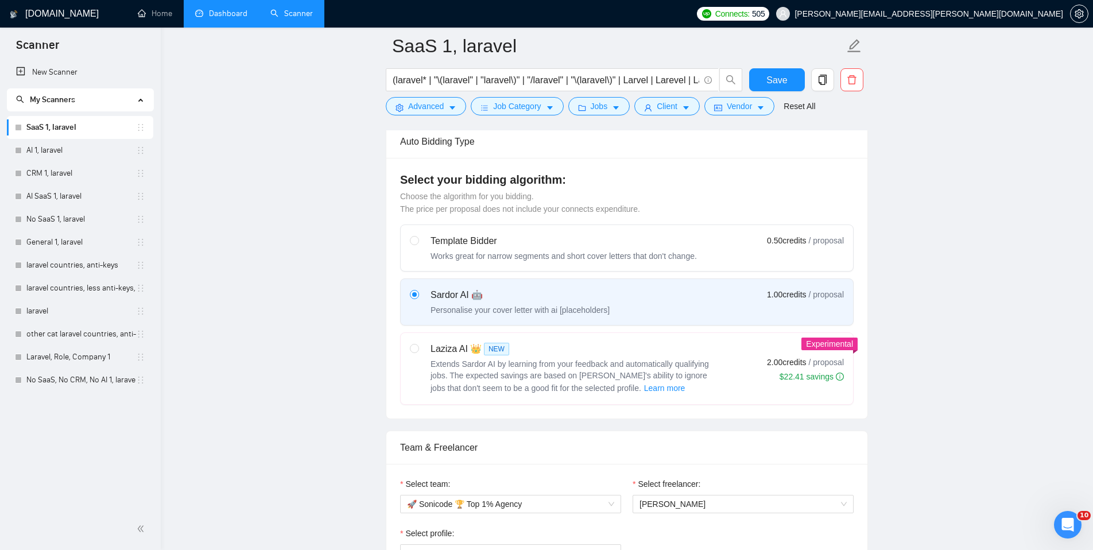
click at [426, 347] on div "Laziza AI 👑 NEW Extends Sardor AI by learning from your feedback and automatica…" at bounding box center [564, 368] width 308 height 53
click at [418, 347] on input "radio" at bounding box center [414, 348] width 8 height 8
radio input "true"
radio input "false"
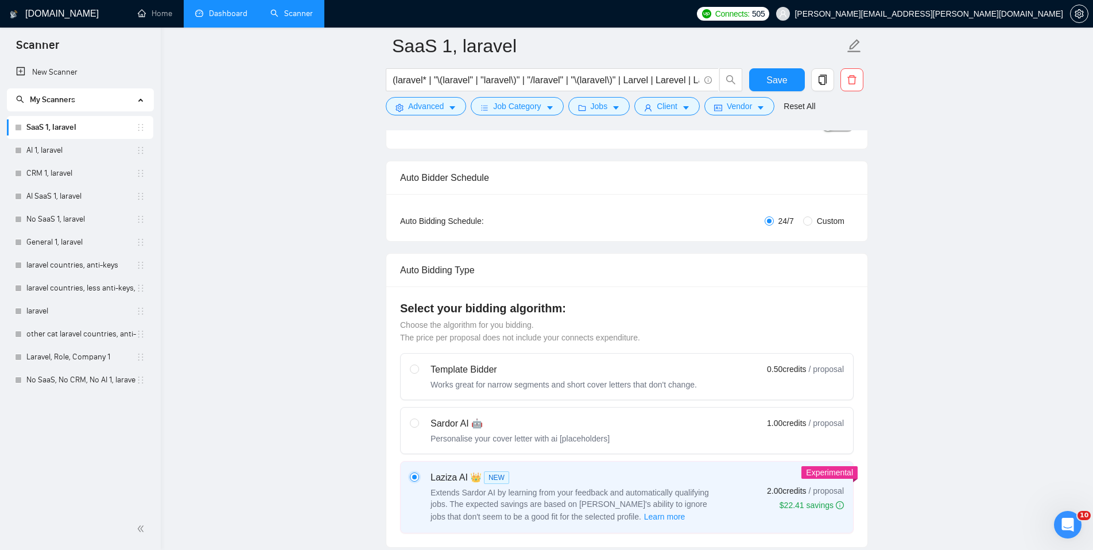
scroll to position [69, 0]
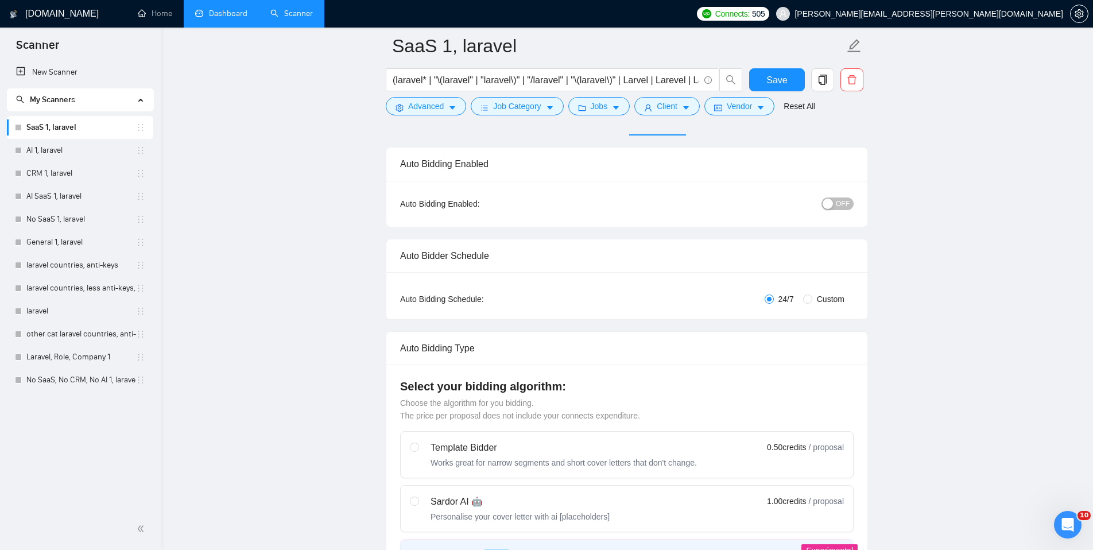
click at [832, 207] on div "button" at bounding box center [827, 204] width 10 height 10
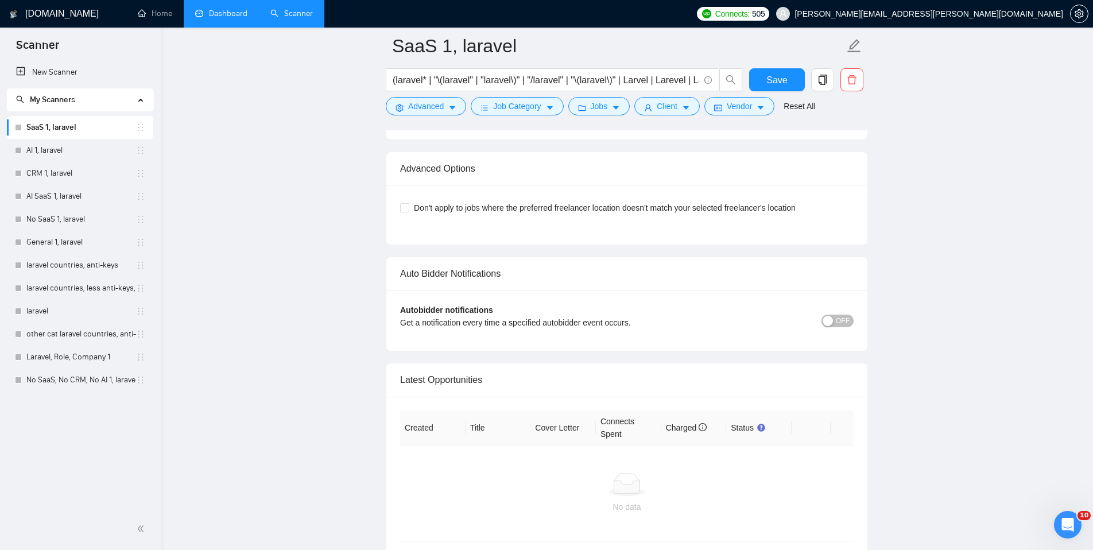
scroll to position [3314, 0]
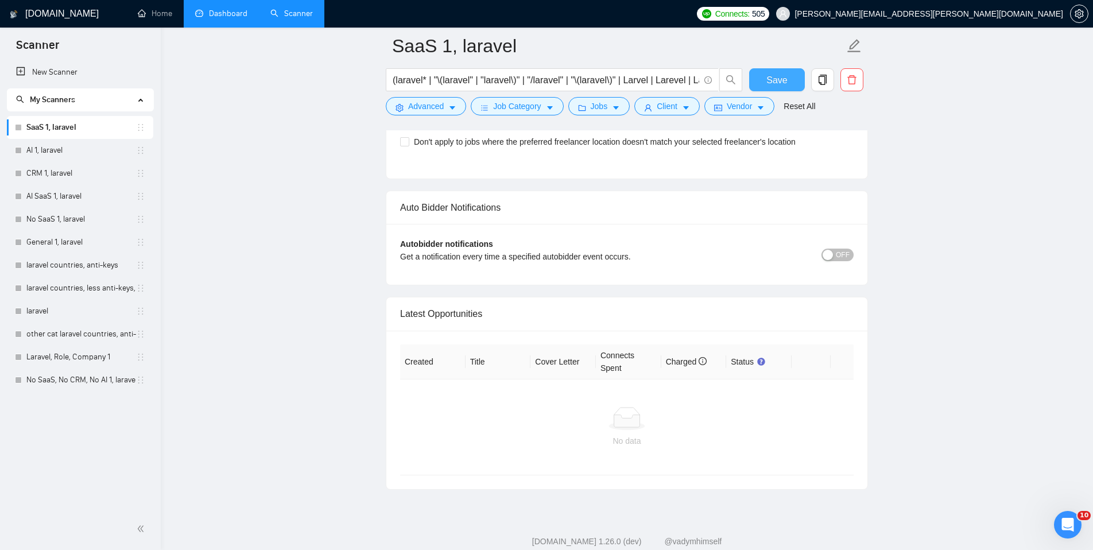
click at [782, 87] on span "Save" at bounding box center [776, 80] width 21 height 14
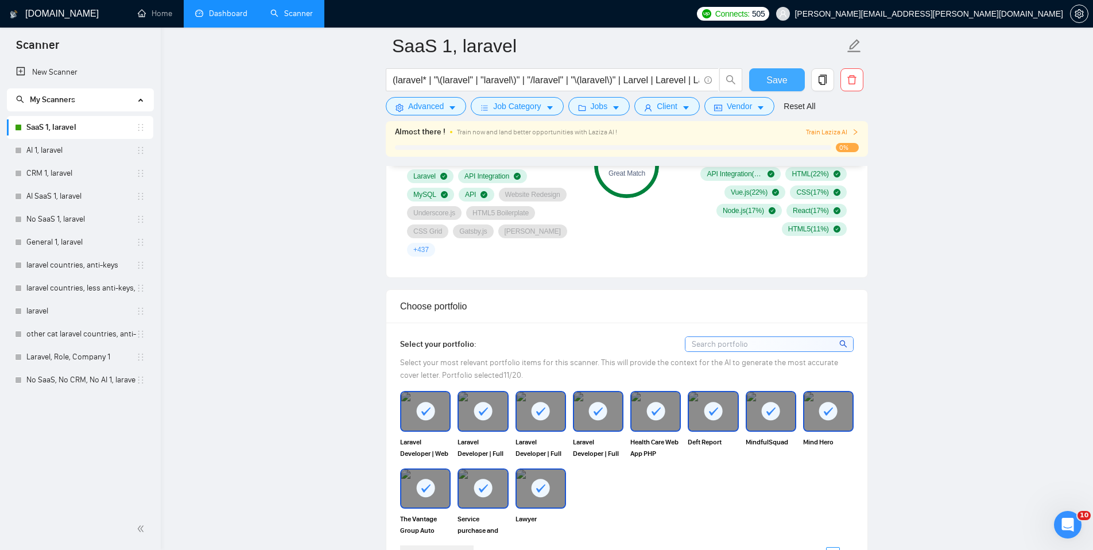
scroll to position [862, 0]
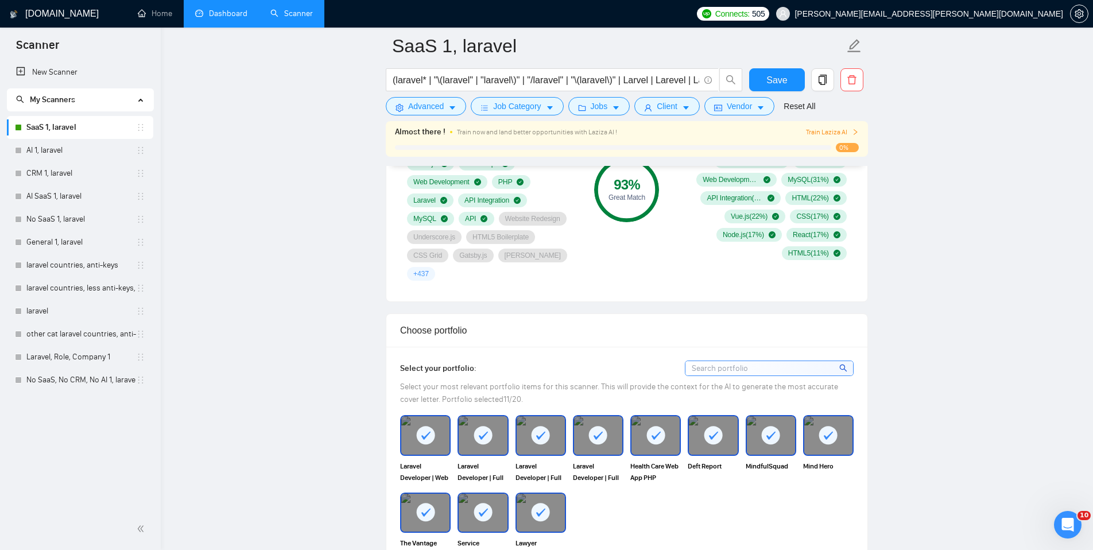
click at [829, 133] on span "Train Laziza AI" at bounding box center [832, 132] width 53 height 11
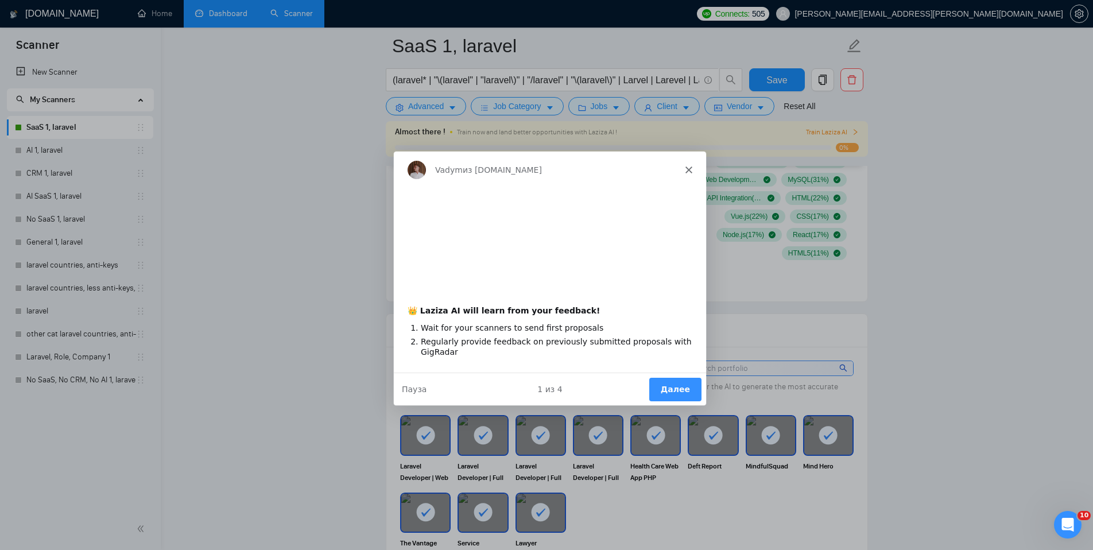
scroll to position [0, 0]
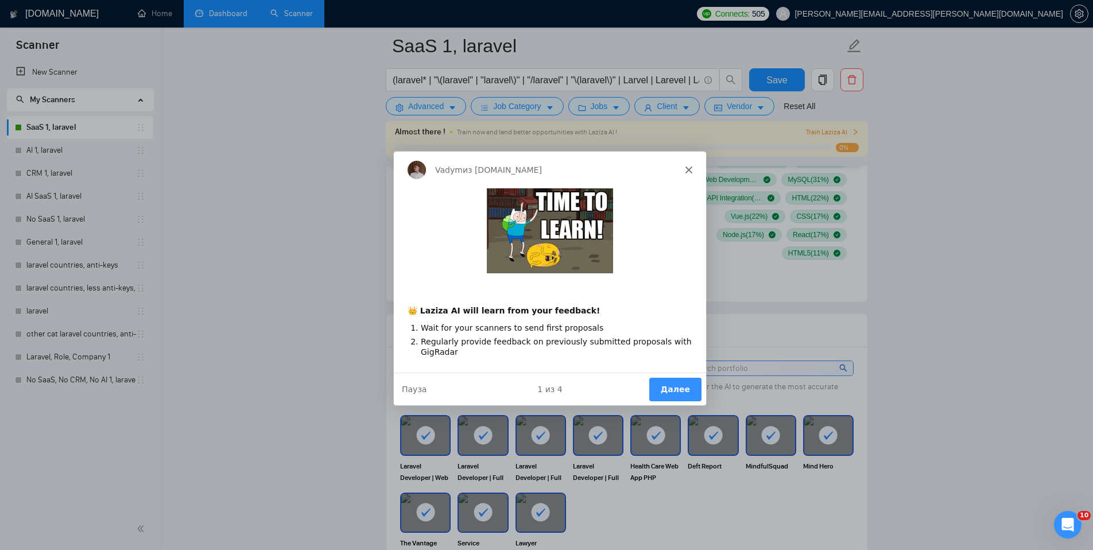
click at [677, 389] on button "Далее" at bounding box center [674, 388] width 52 height 24
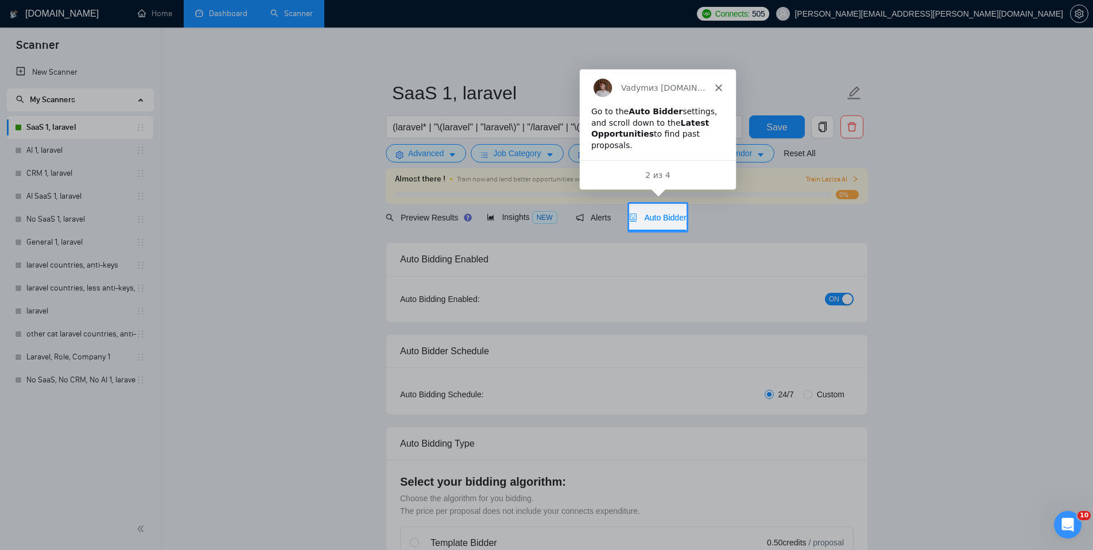
click at [716, 81] on div "Vadym из [DOMAIN_NAME]" at bounding box center [657, 87] width 156 height 37
drag, startPoint x: 716, startPoint y: 81, endPoint x: 713, endPoint y: 98, distance: 16.4
click at [716, 82] on div "Vadym из [DOMAIN_NAME]" at bounding box center [657, 87] width 156 height 37
click at [718, 86] on polygon "Закрыть" at bounding box center [717, 87] width 7 height 7
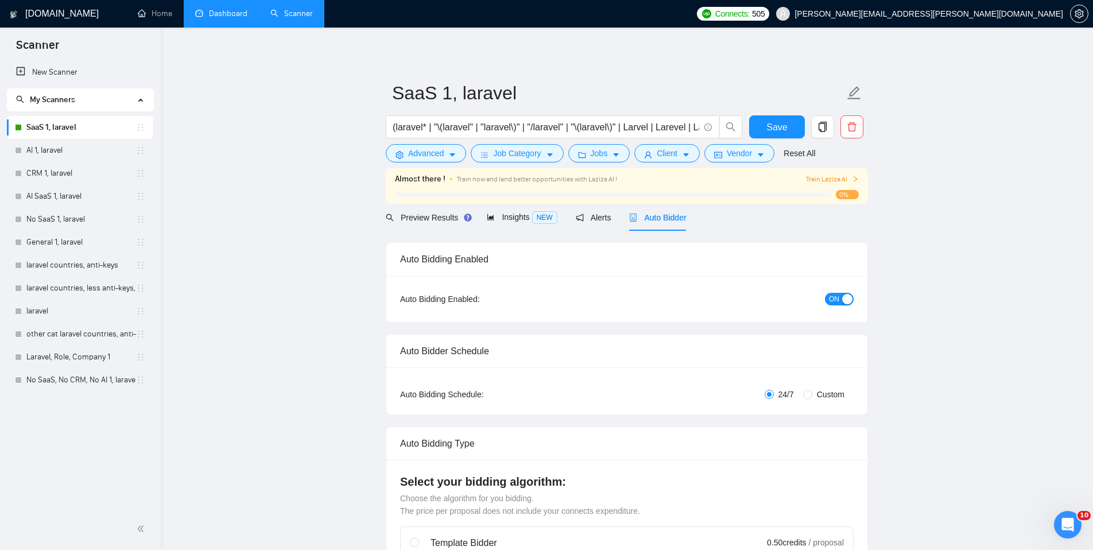
click at [659, 219] on span "Auto Bidder" at bounding box center [657, 217] width 57 height 9
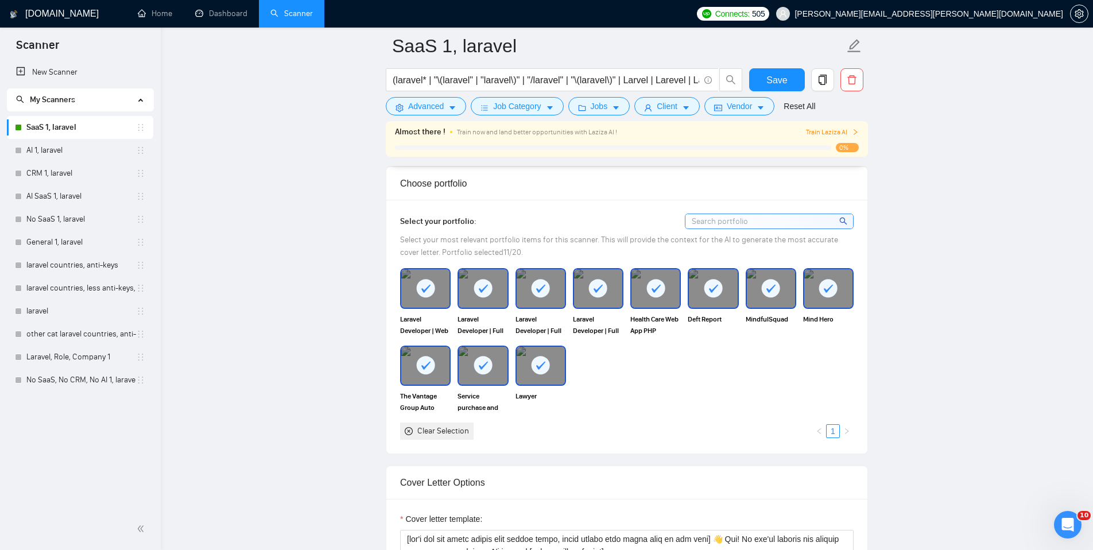
scroll to position [1008, 0]
click at [827, 279] on rect at bounding box center [828, 288] width 18 height 18
click at [476, 356] on rect at bounding box center [483, 365] width 18 height 18
click at [434, 356] on rect at bounding box center [425, 365] width 18 height 18
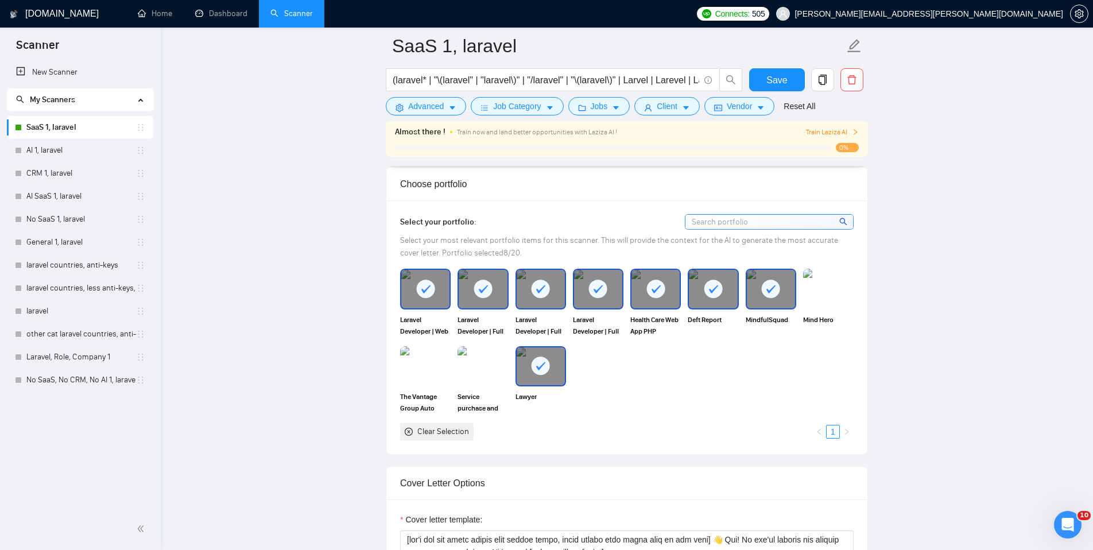
click at [538, 356] on rect at bounding box center [540, 365] width 18 height 18
click at [546, 279] on rect at bounding box center [540, 288] width 18 height 18
click at [825, 131] on span "Train Laziza AI" at bounding box center [832, 132] width 53 height 11
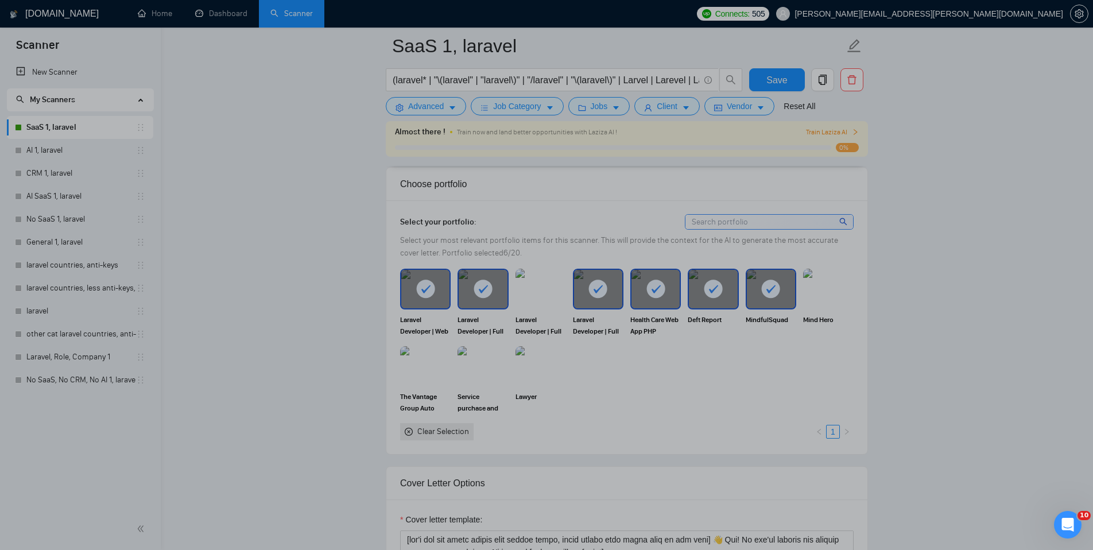
scroll to position [0, 0]
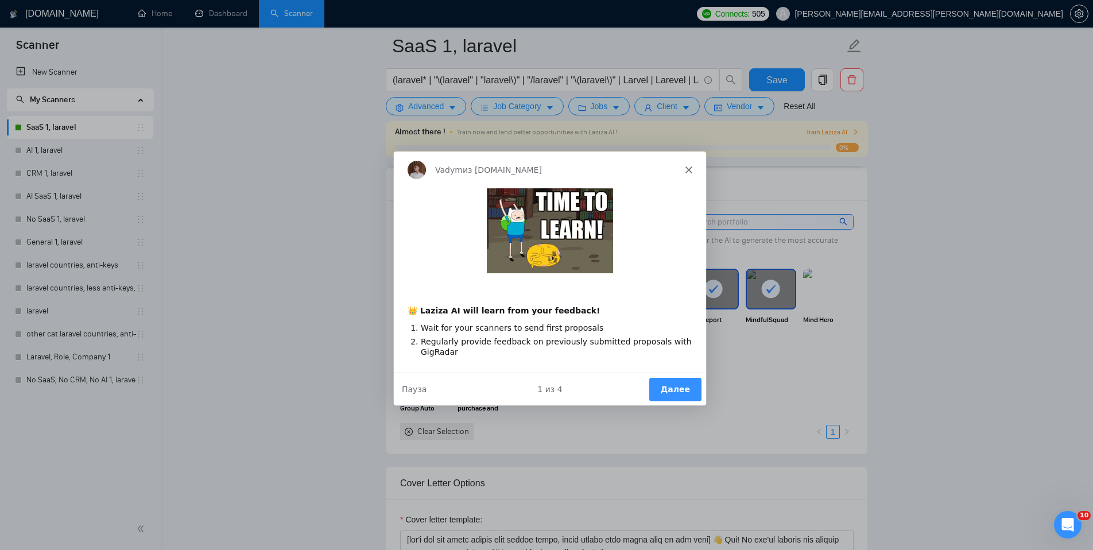
click at [669, 384] on button "Далее" at bounding box center [674, 388] width 52 height 24
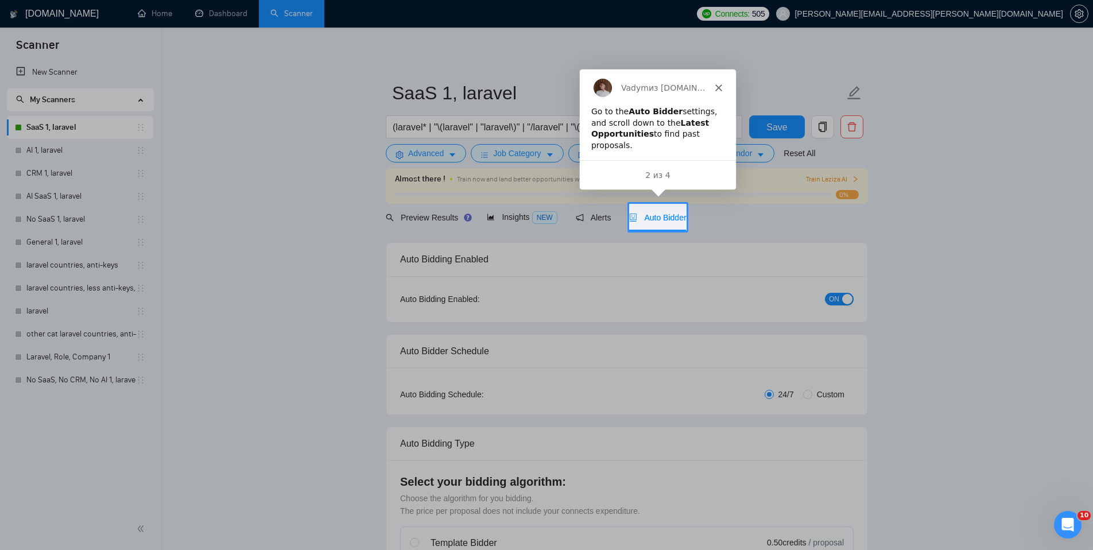
click at [667, 222] on span "Auto Bidder" at bounding box center [657, 217] width 57 height 9
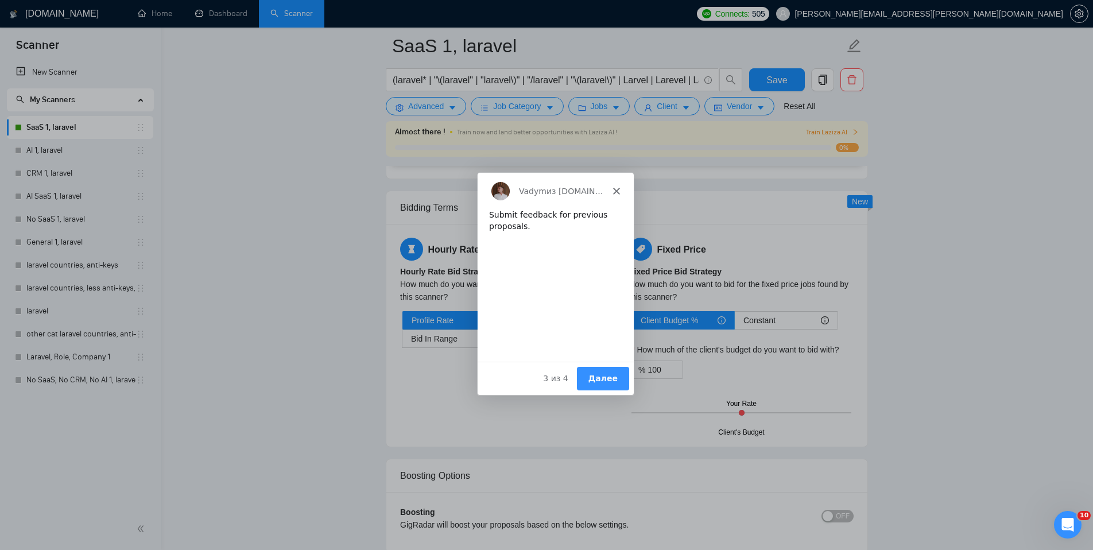
scroll to position [1859, 0]
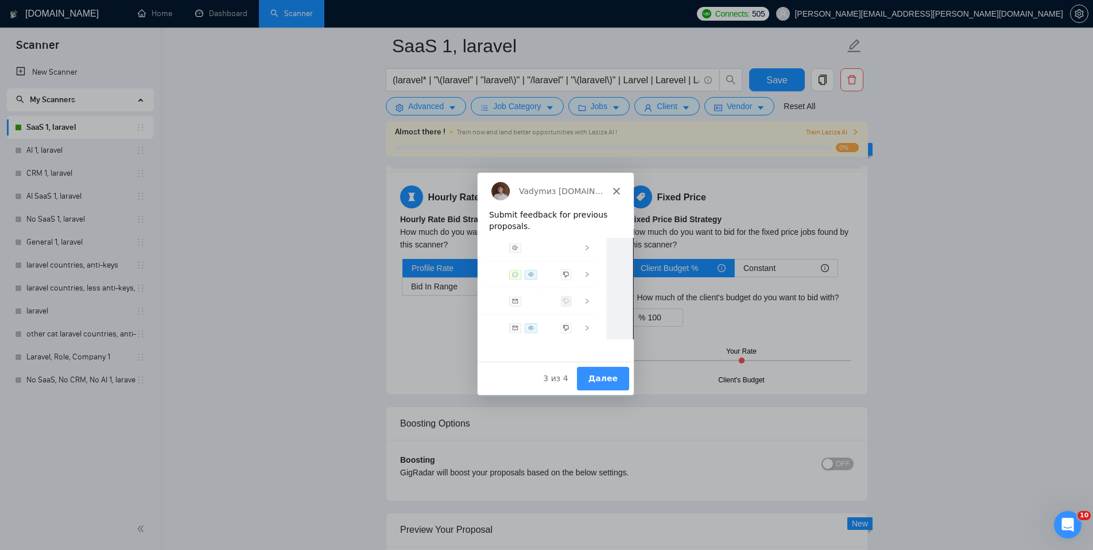
click at [612, 382] on button "Далее" at bounding box center [602, 378] width 52 height 24
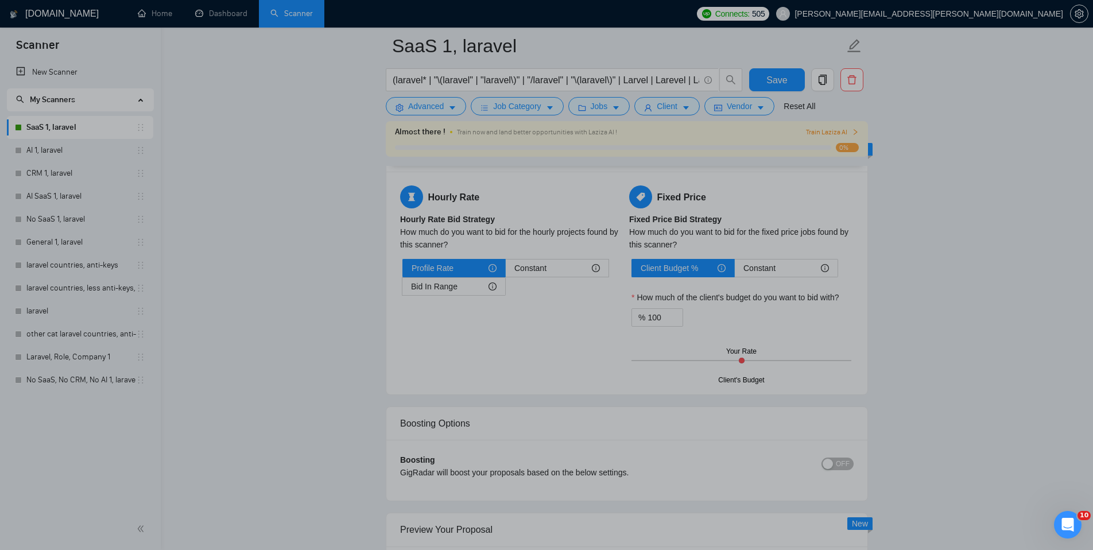
scroll to position [0, 0]
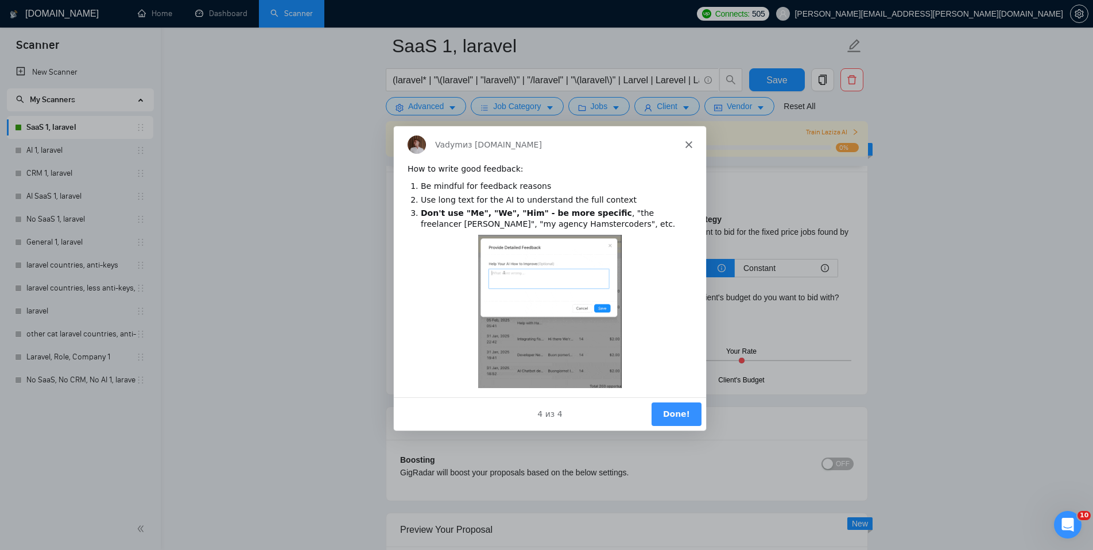
click at [684, 418] on button "Done!" at bounding box center [676, 413] width 50 height 24
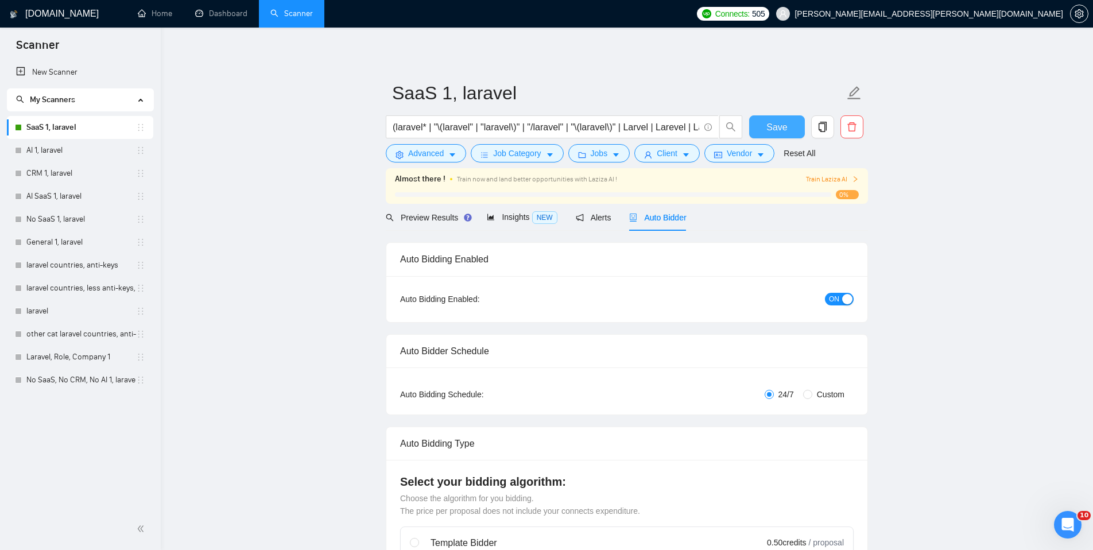
click at [783, 128] on span "Save" at bounding box center [776, 127] width 21 height 14
click at [456, 212] on div "Preview Results" at bounding box center [427, 217] width 83 height 13
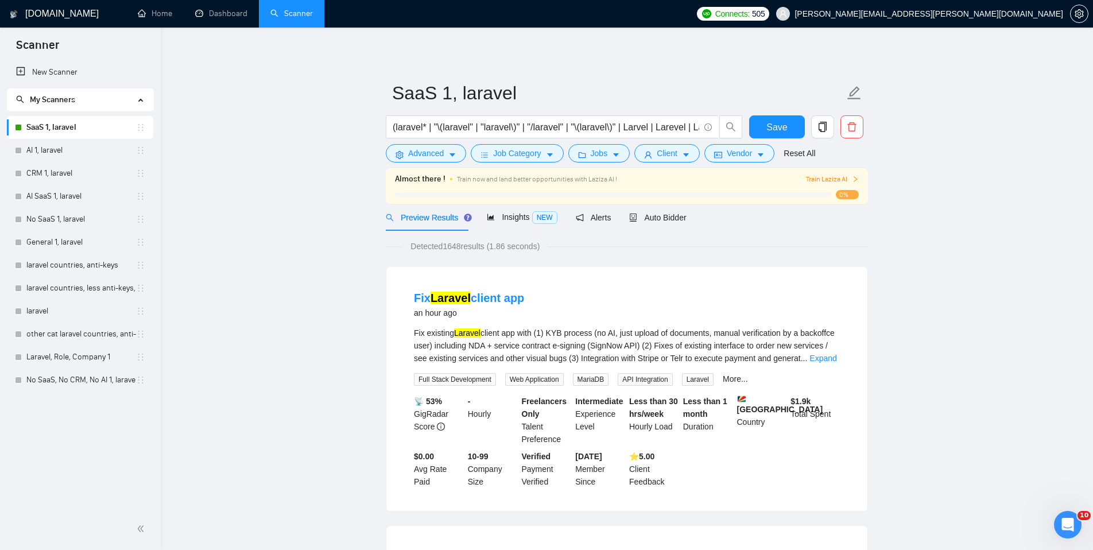
click at [481, 217] on div "Preview Results Insights NEW Alerts Auto Bidder" at bounding box center [536, 217] width 301 height 27
click at [523, 218] on span "Insights NEW" at bounding box center [522, 216] width 70 height 9
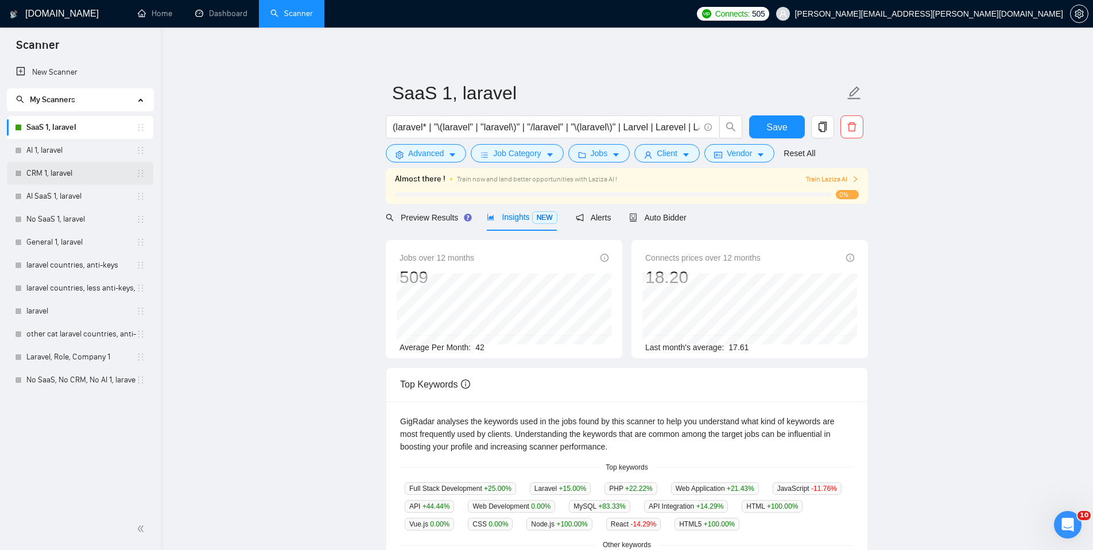
click at [61, 173] on link "CRM 1, laravel" at bounding box center [81, 173] width 110 height 23
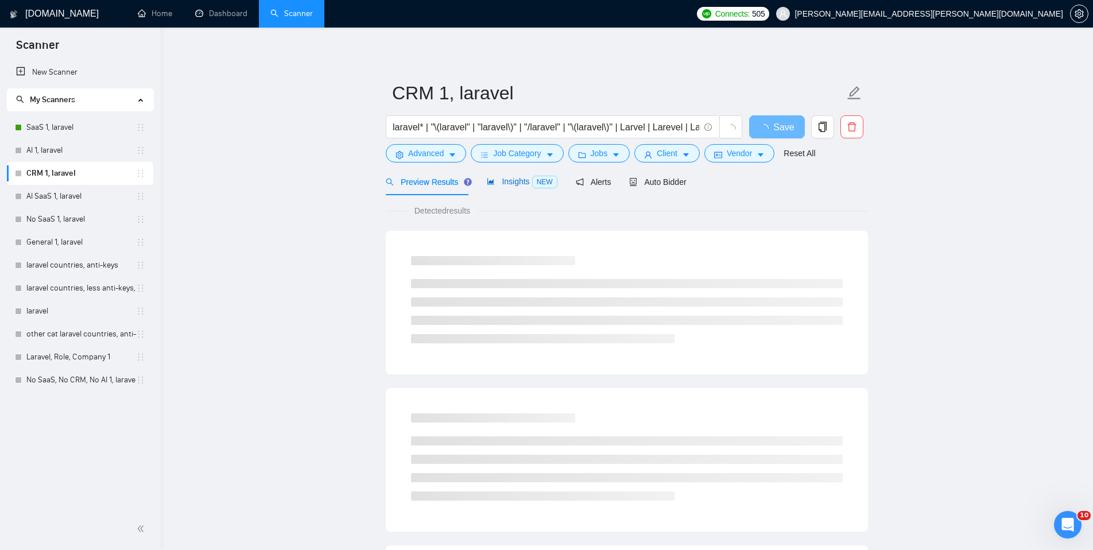
click at [543, 186] on span "NEW" at bounding box center [544, 182] width 25 height 13
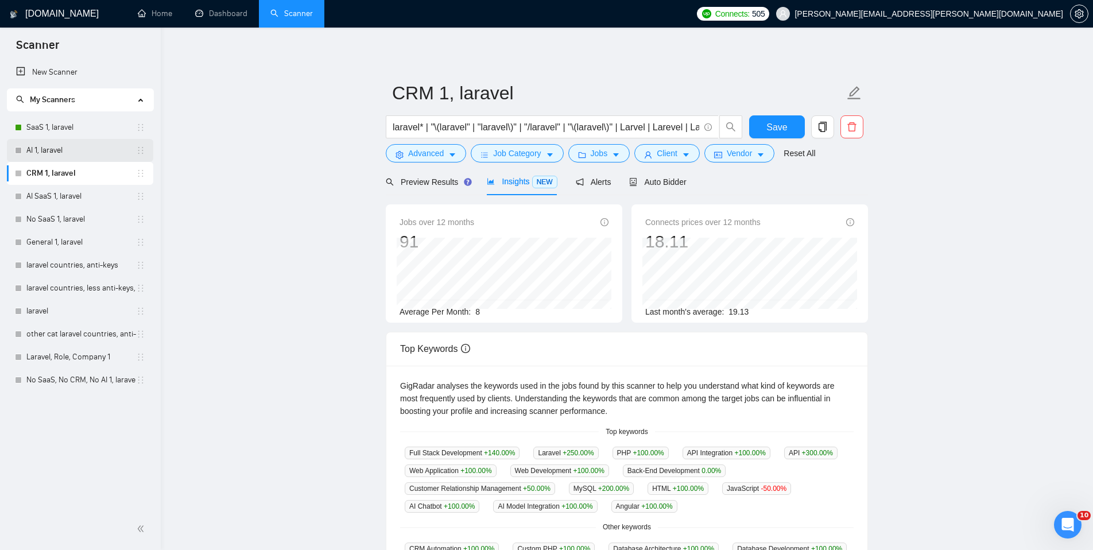
click at [65, 145] on link "AI 1, laravel" at bounding box center [81, 150] width 110 height 23
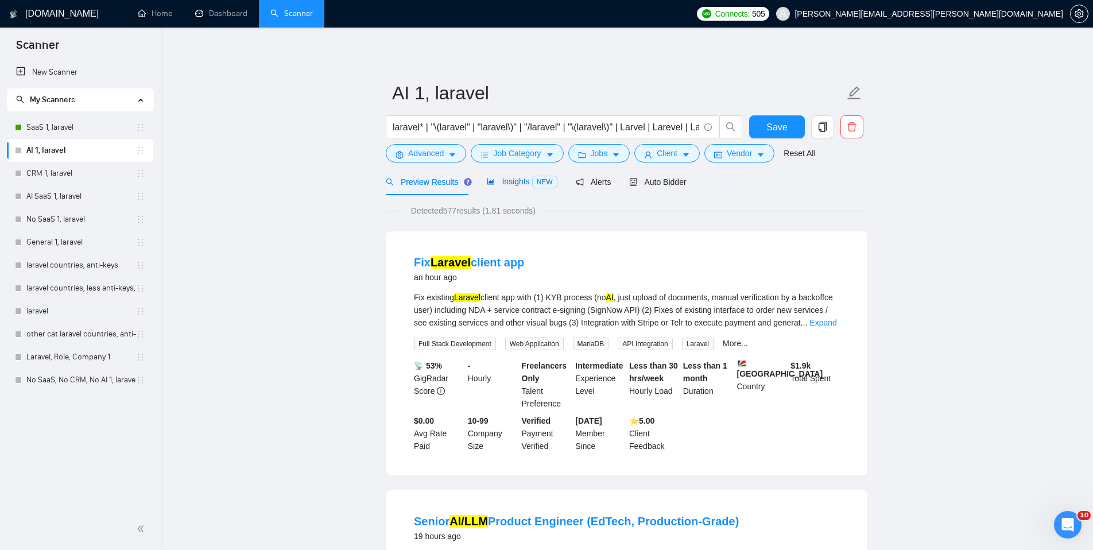
click at [515, 187] on div "Insights NEW" at bounding box center [522, 181] width 70 height 13
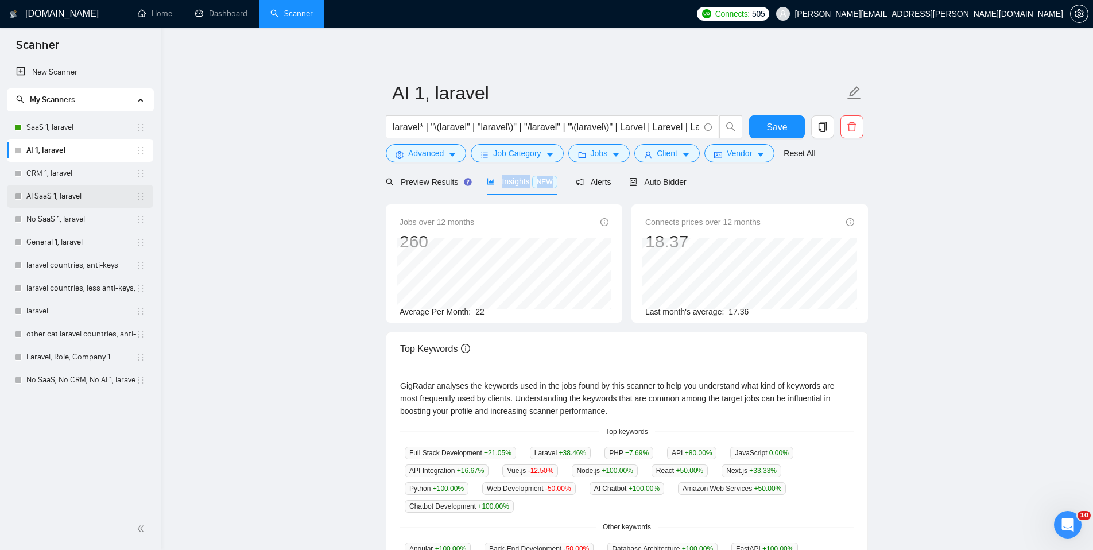
click at [63, 195] on link "AI SaaS 1, laravel" at bounding box center [81, 196] width 110 height 23
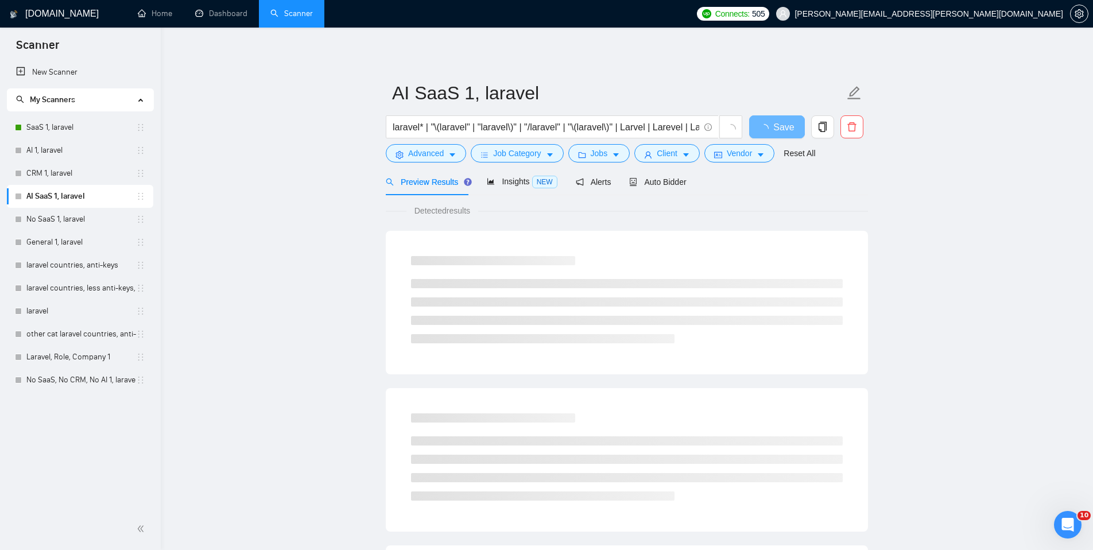
click at [570, 191] on div "Preview Results Insights NEW Alerts Auto Bidder" at bounding box center [536, 181] width 301 height 27
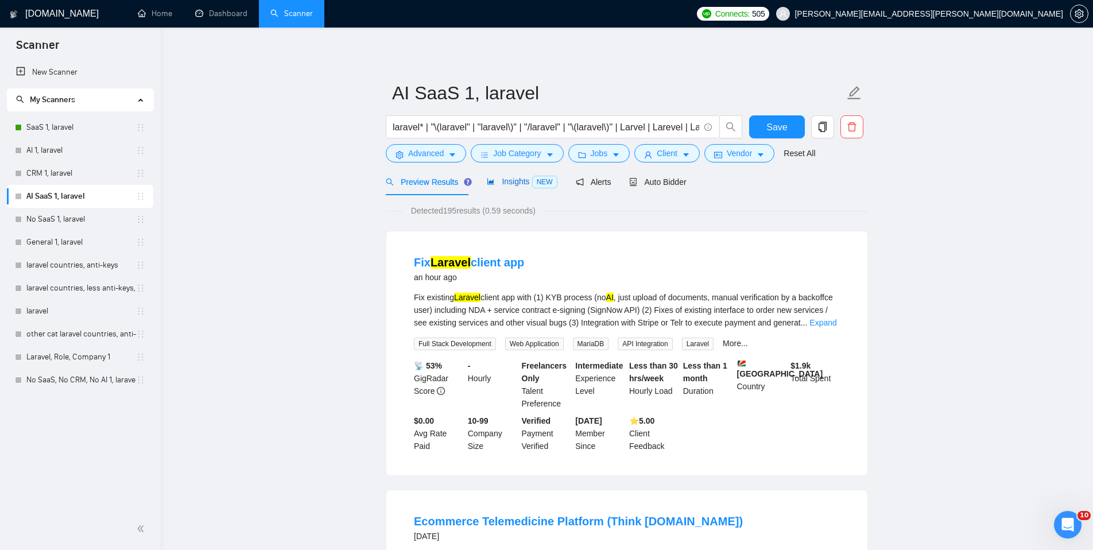
click at [526, 181] on span "Insights NEW" at bounding box center [522, 181] width 70 height 9
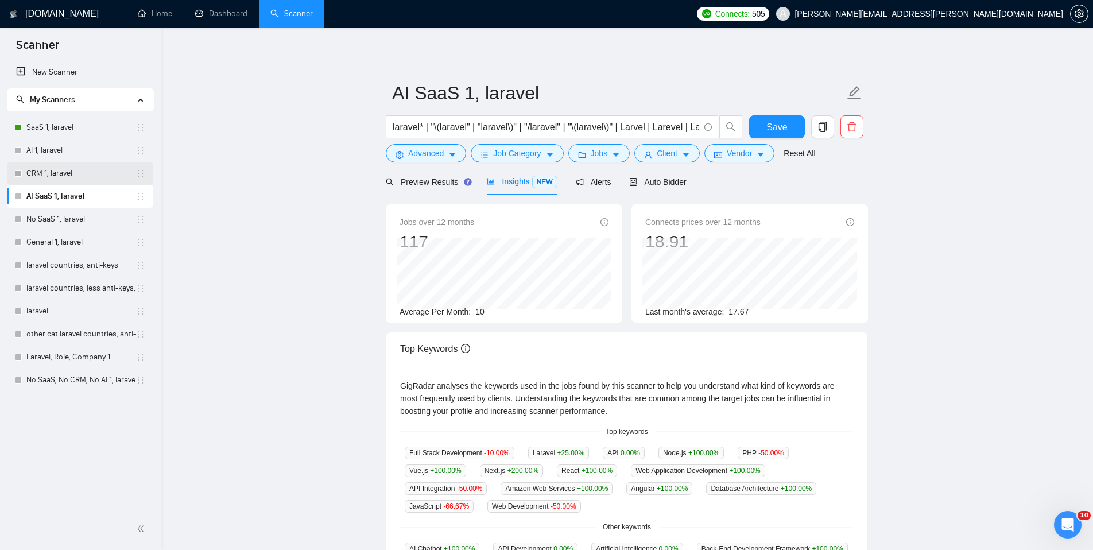
click at [32, 170] on link "CRM 1, laravel" at bounding box center [81, 173] width 110 height 23
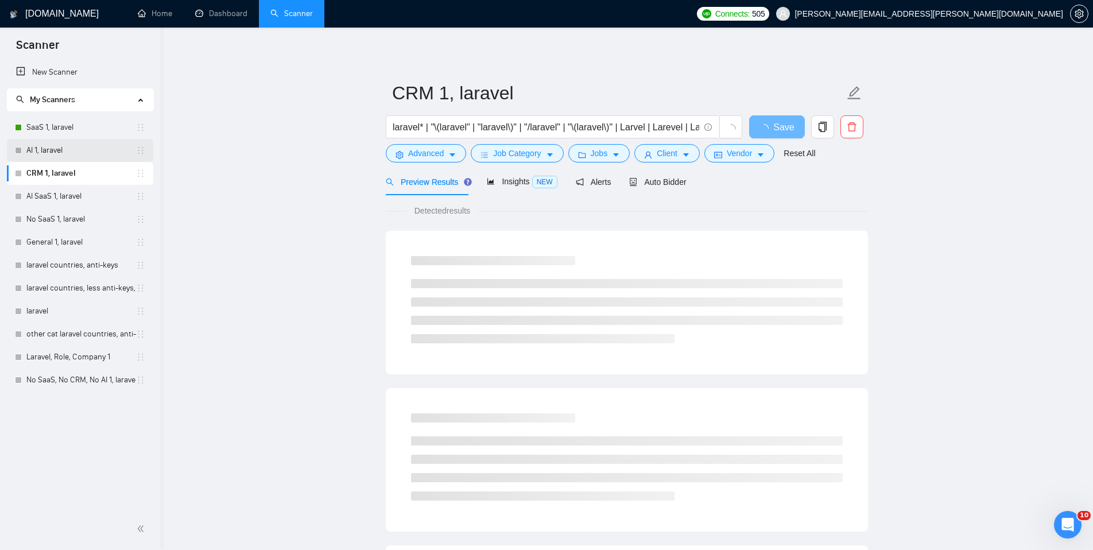
click at [53, 152] on link "AI 1, laravel" at bounding box center [81, 150] width 110 height 23
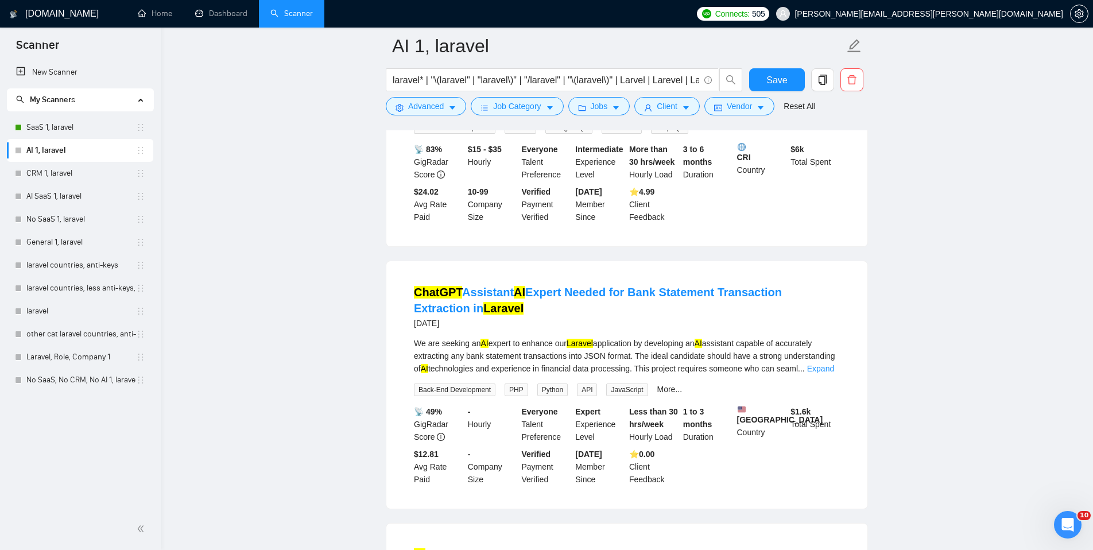
scroll to position [1515, 0]
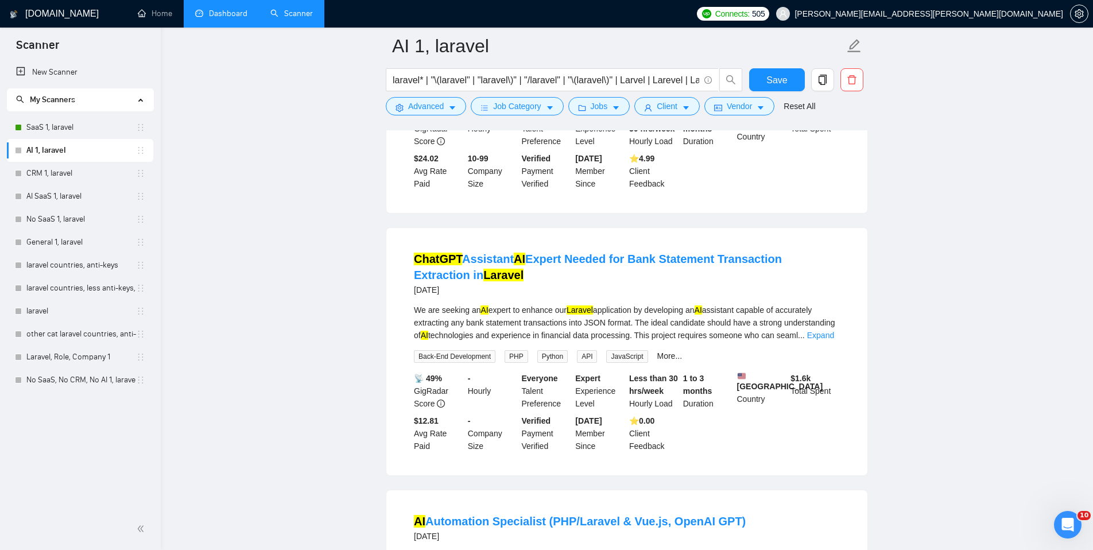
click at [215, 17] on link "Dashboard" at bounding box center [221, 14] width 52 height 10
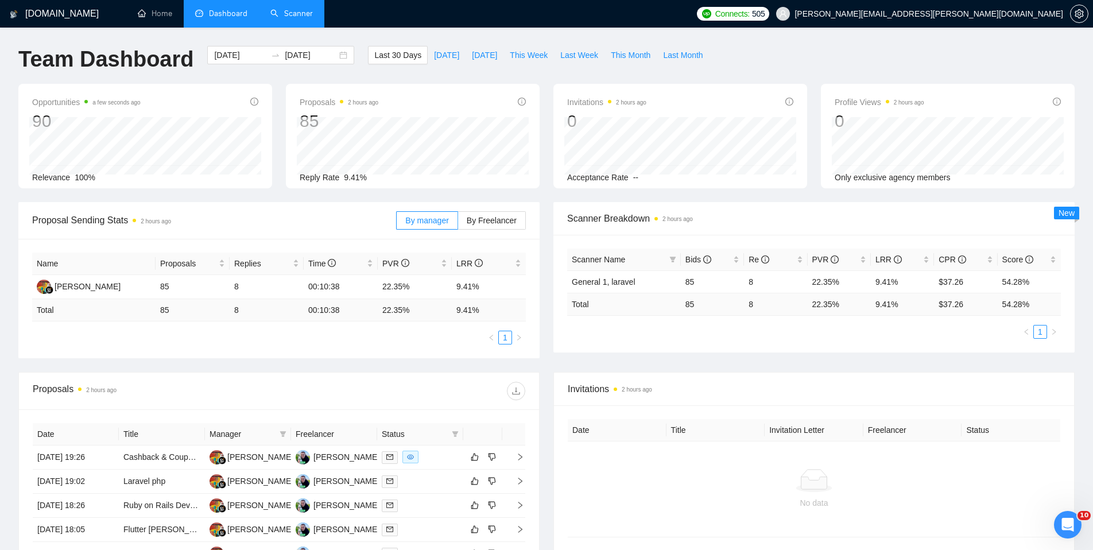
click at [306, 15] on link "Scanner" at bounding box center [291, 14] width 42 height 10
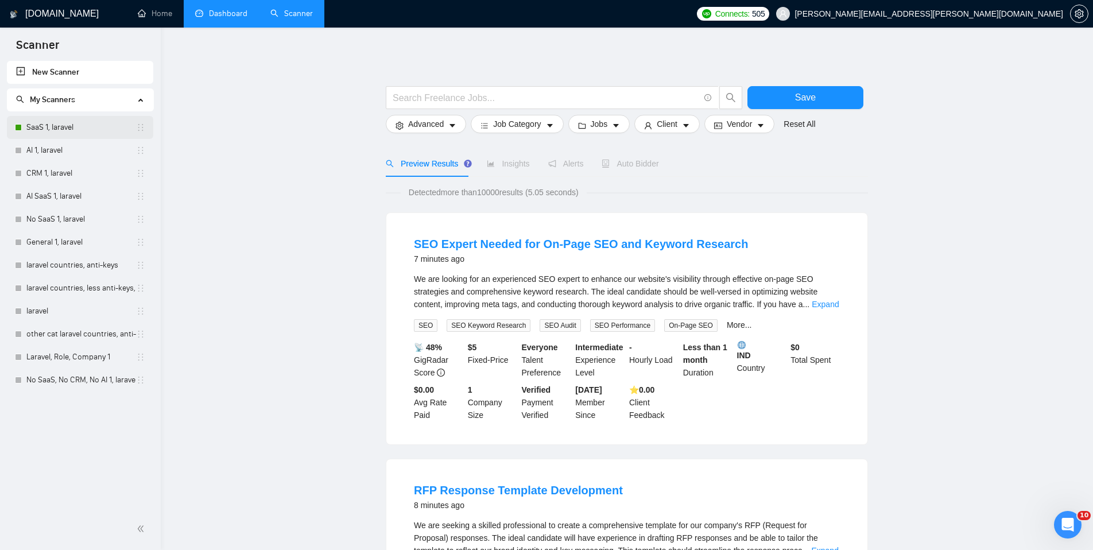
click at [62, 125] on link "SaaS 1, laravel" at bounding box center [81, 127] width 110 height 23
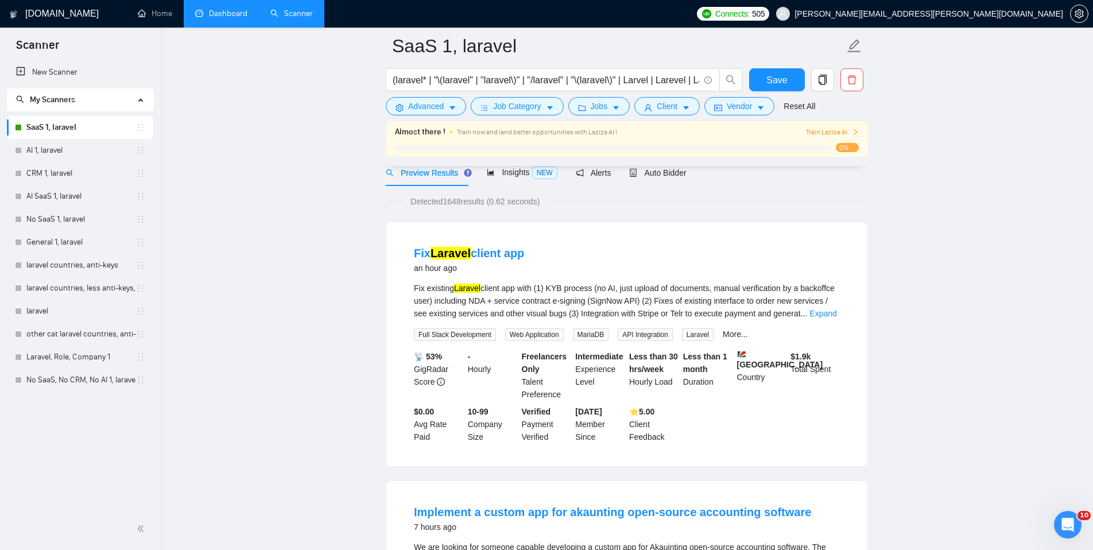
scroll to position [138, 0]
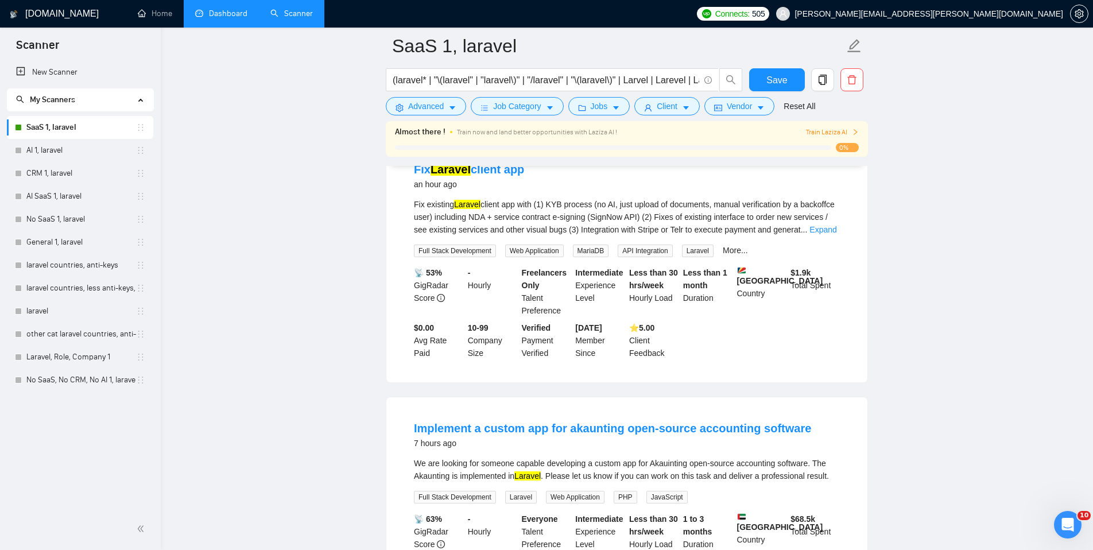
click at [852, 134] on icon "right" at bounding box center [855, 132] width 7 height 7
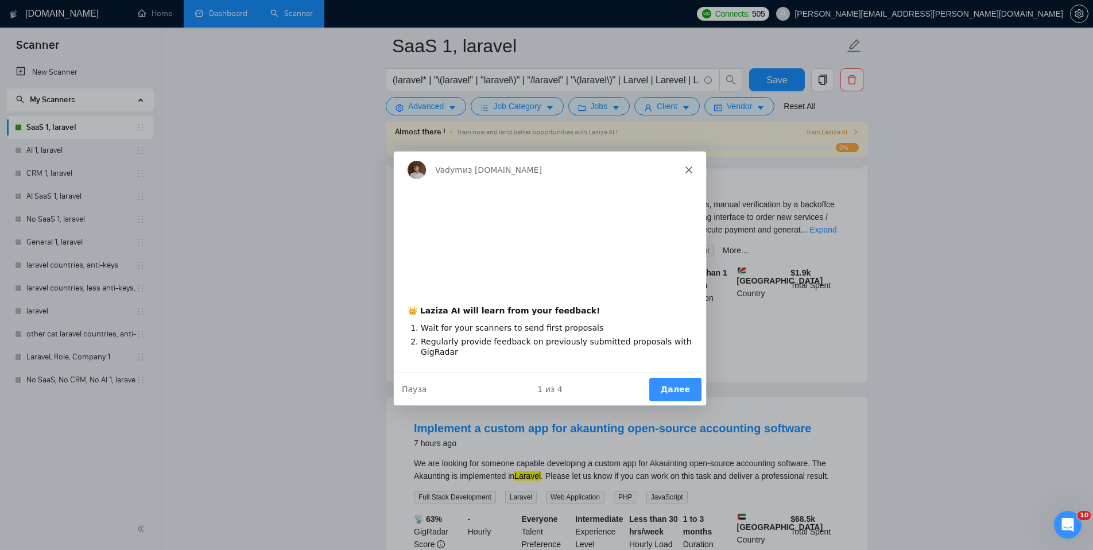
scroll to position [0, 0]
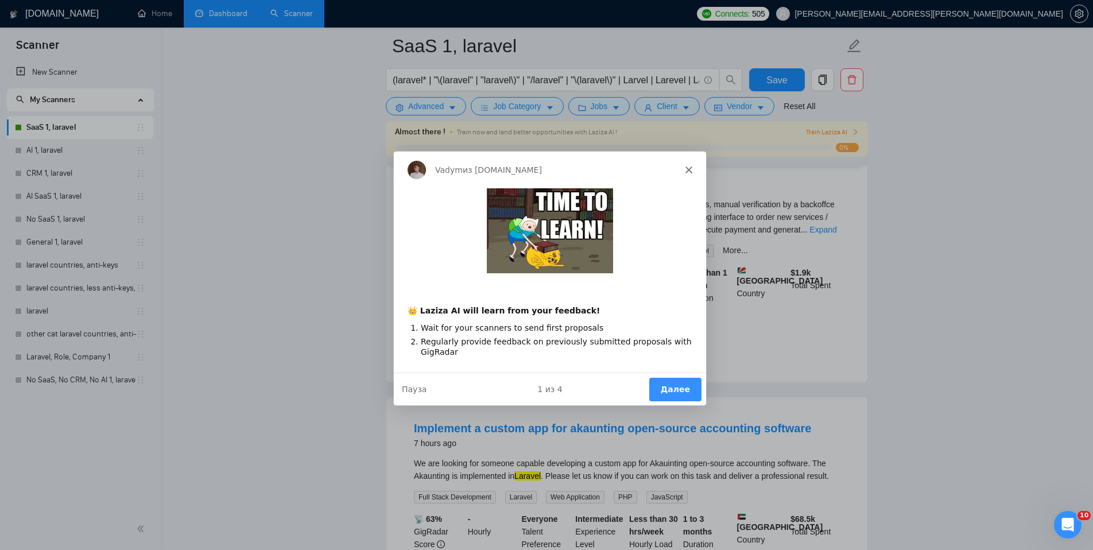
click at [687, 172] on div "Vadym из [DOMAIN_NAME]" at bounding box center [549, 168] width 312 height 37
click at [686, 165] on icon "Закрыть" at bounding box center [688, 168] width 7 height 7
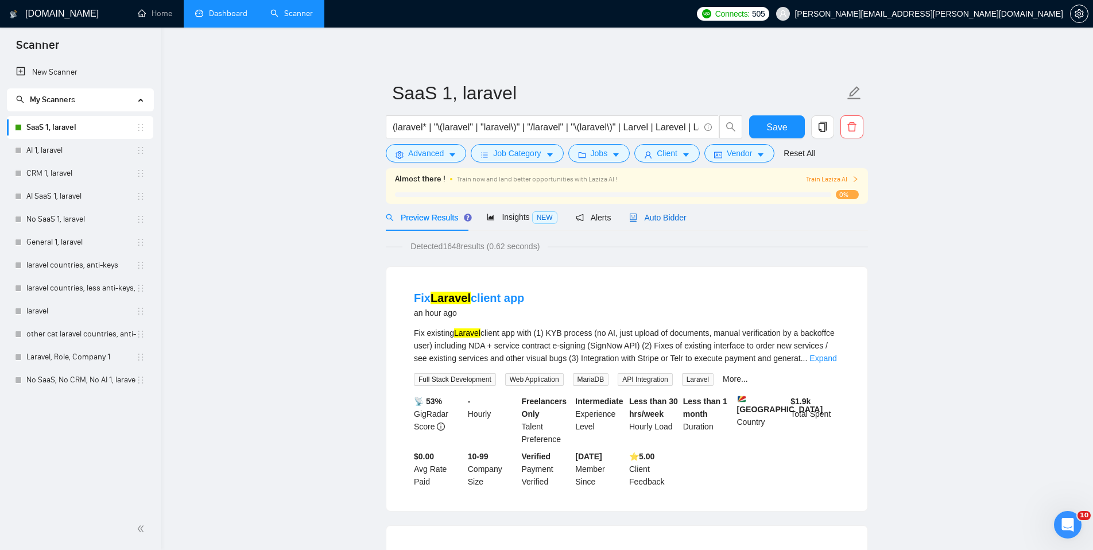
click at [660, 221] on span "Auto Bidder" at bounding box center [657, 217] width 57 height 9
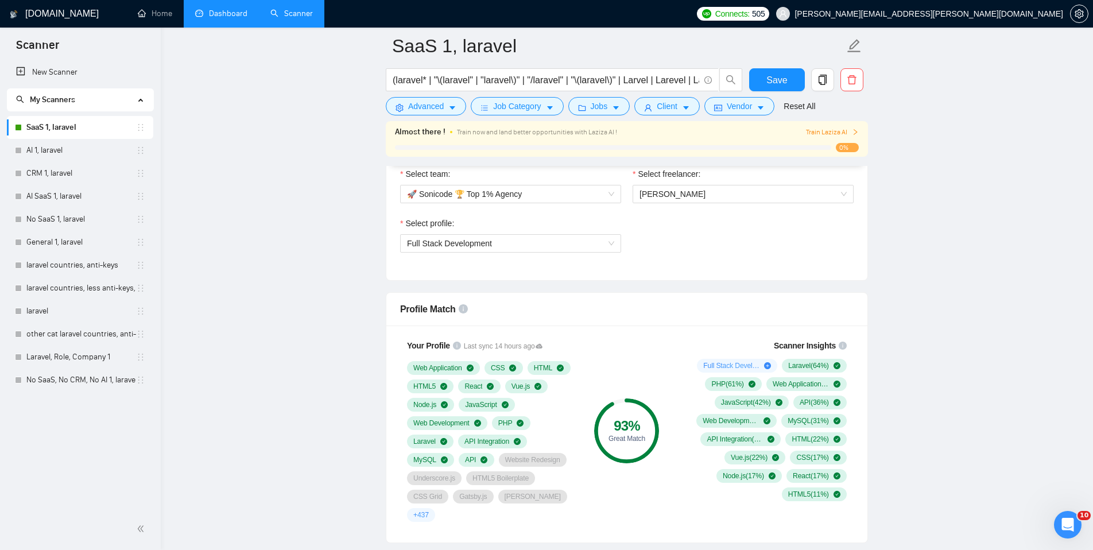
scroll to position [551, 0]
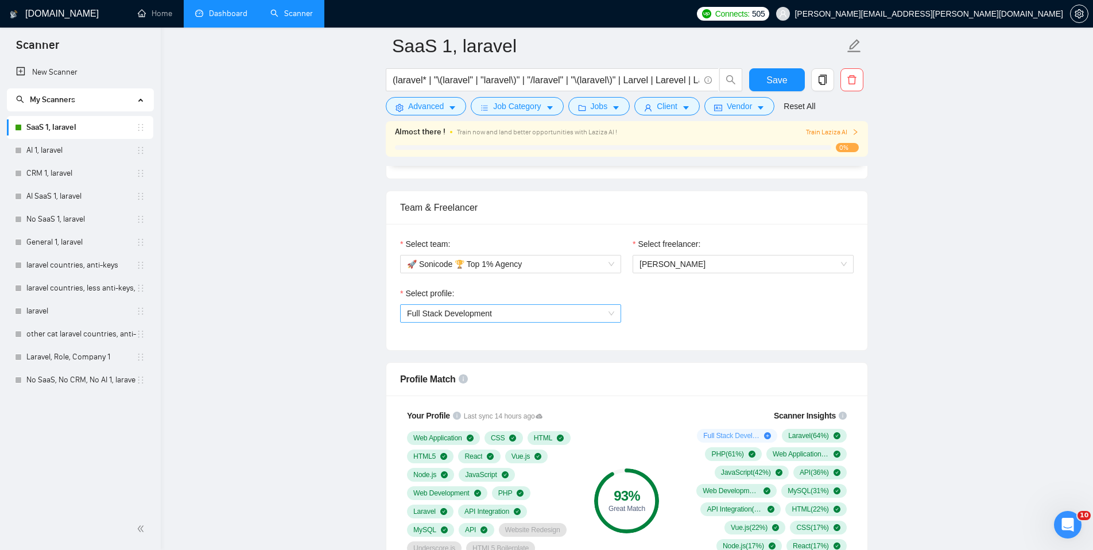
click at [523, 316] on span "Full Stack Development" at bounding box center [510, 313] width 207 height 17
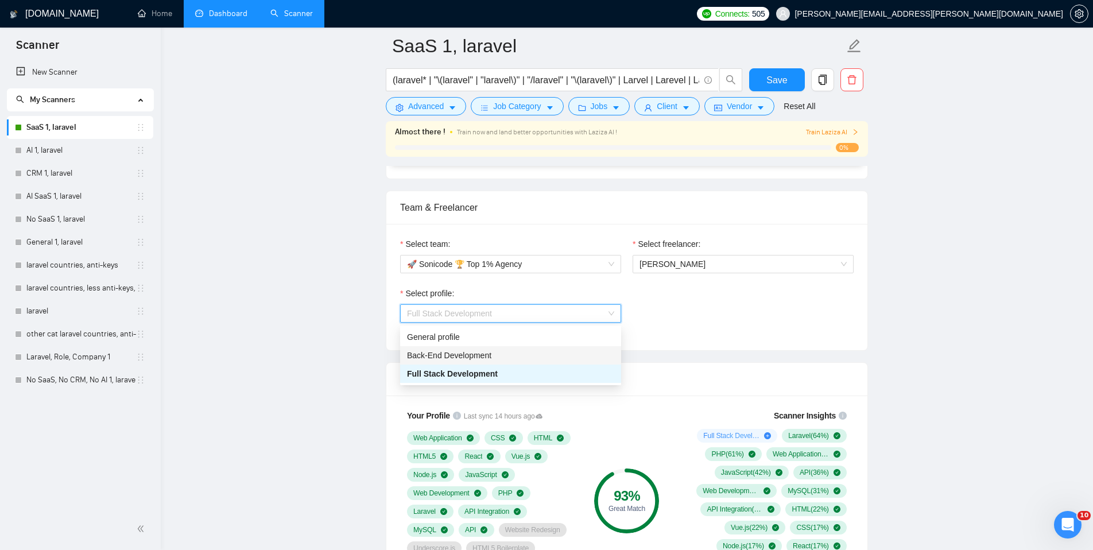
click at [500, 360] on div "Back-End Development" at bounding box center [510, 355] width 207 height 13
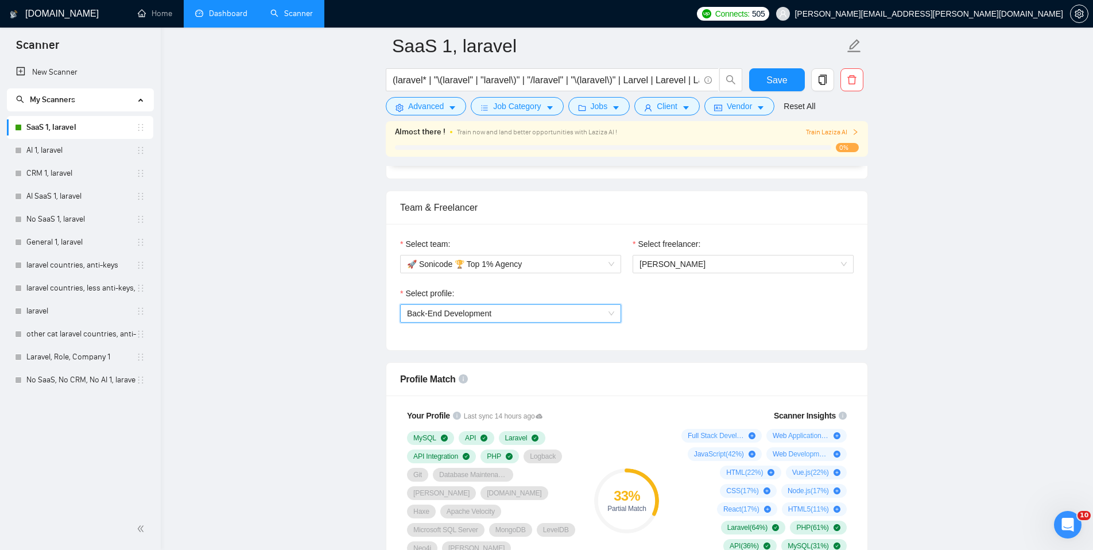
click at [518, 316] on span "Back-End Development" at bounding box center [510, 313] width 207 height 17
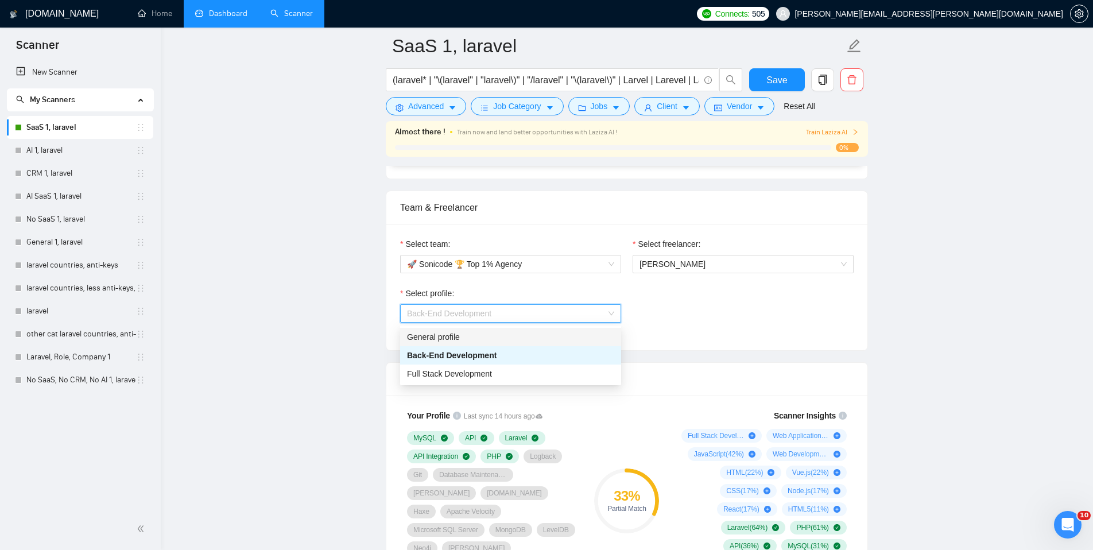
click at [481, 333] on div "General profile" at bounding box center [510, 337] width 207 height 13
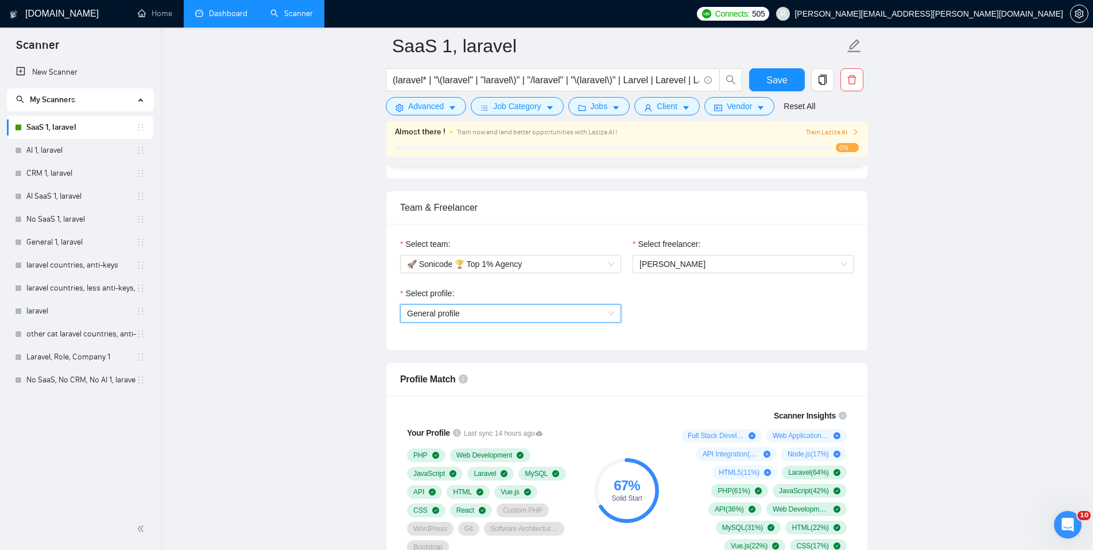
click at [533, 312] on span "General profile" at bounding box center [510, 313] width 207 height 17
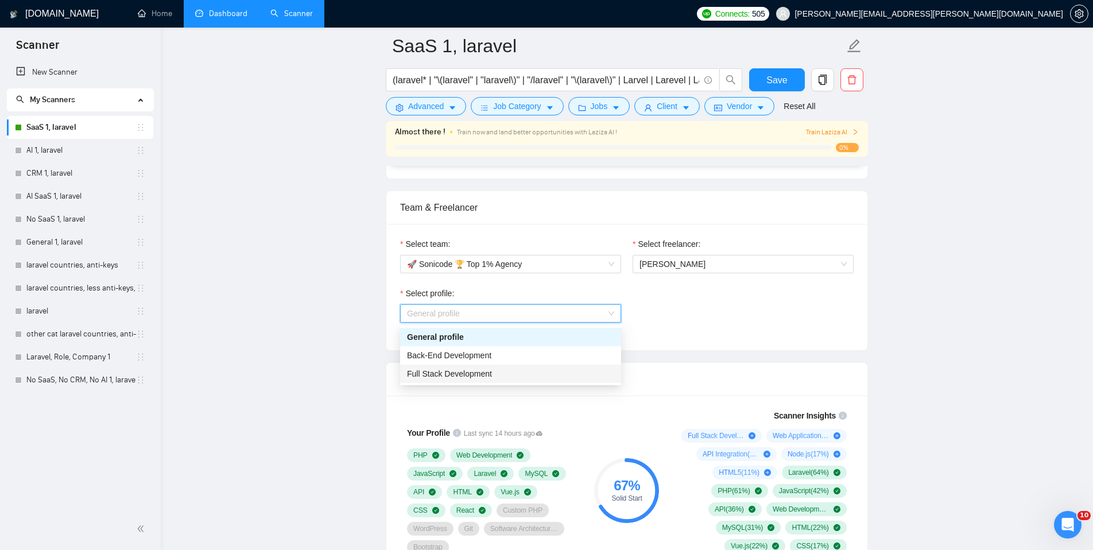
click at [528, 368] on div "Full Stack Development" at bounding box center [510, 373] width 207 height 13
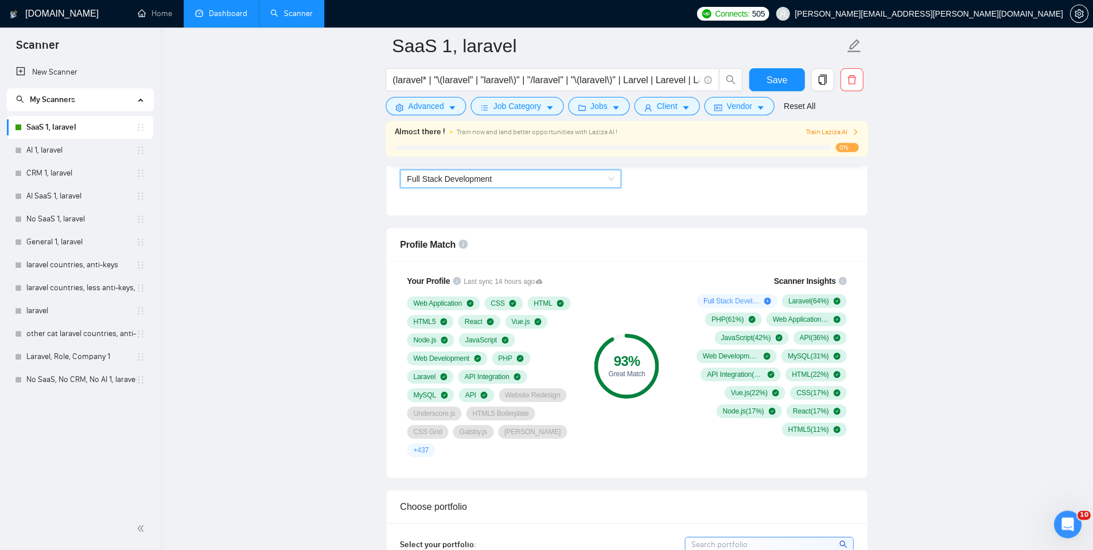
scroll to position [689, 0]
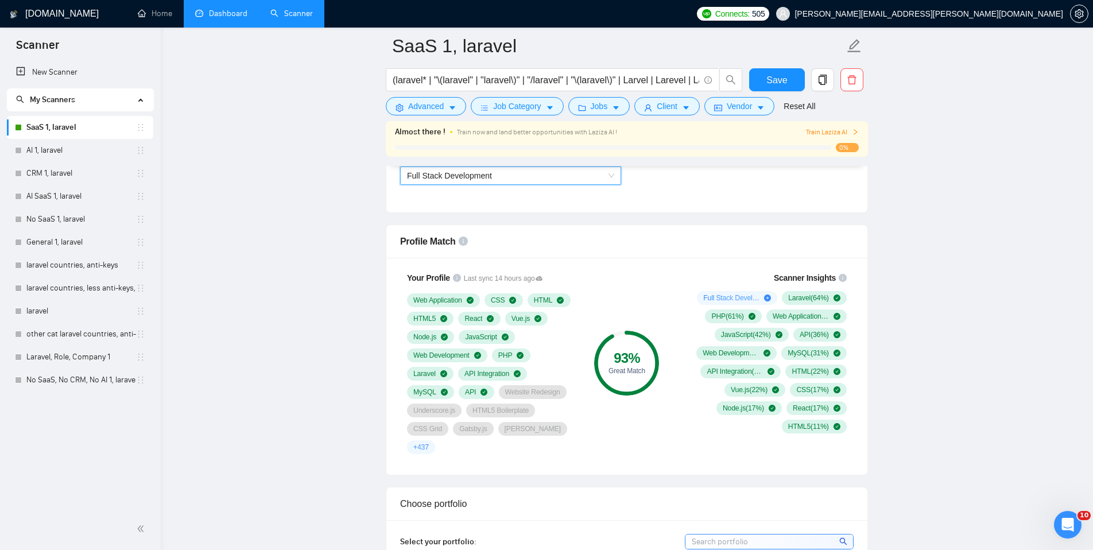
click at [429, 442] on span "+ 437" at bounding box center [420, 446] width 15 height 9
